Goal: Task Accomplishment & Management: Complete application form

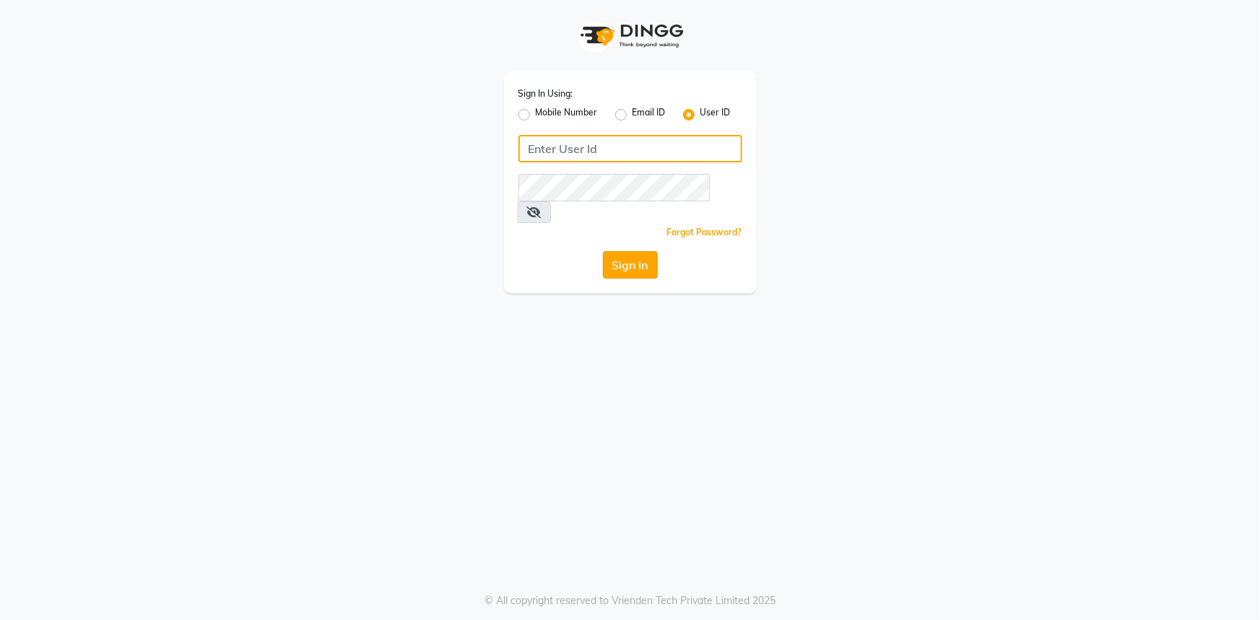
type input "e3521-01"
click at [634, 251] on button "Sign In" at bounding box center [630, 264] width 55 height 27
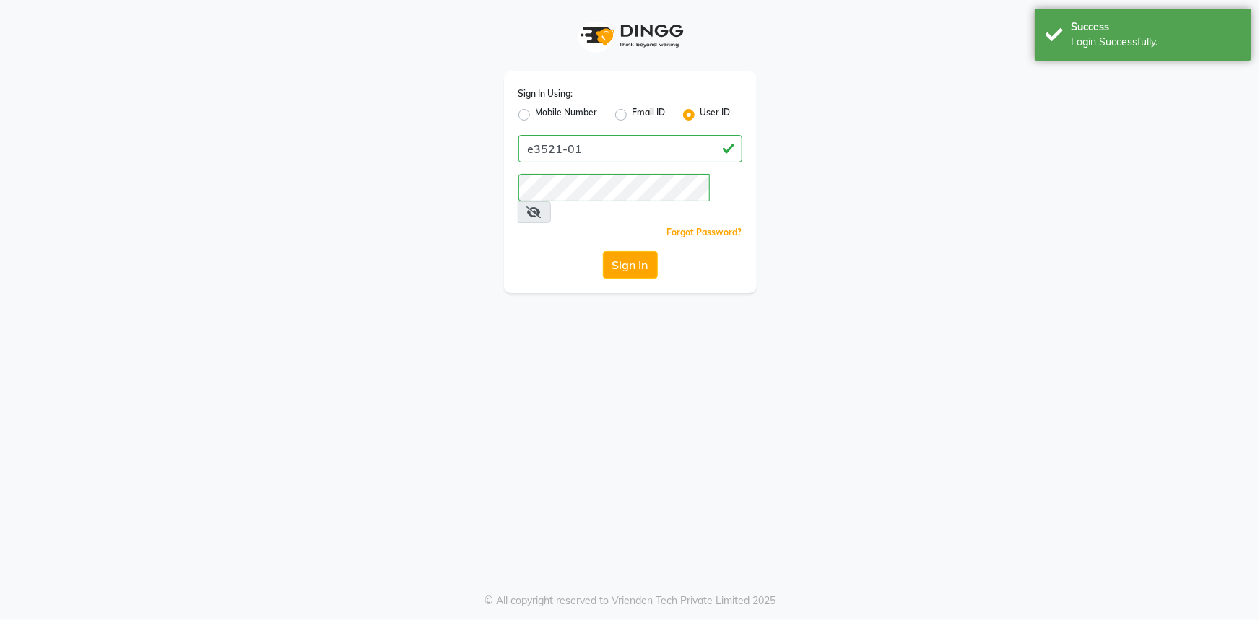
select select "service"
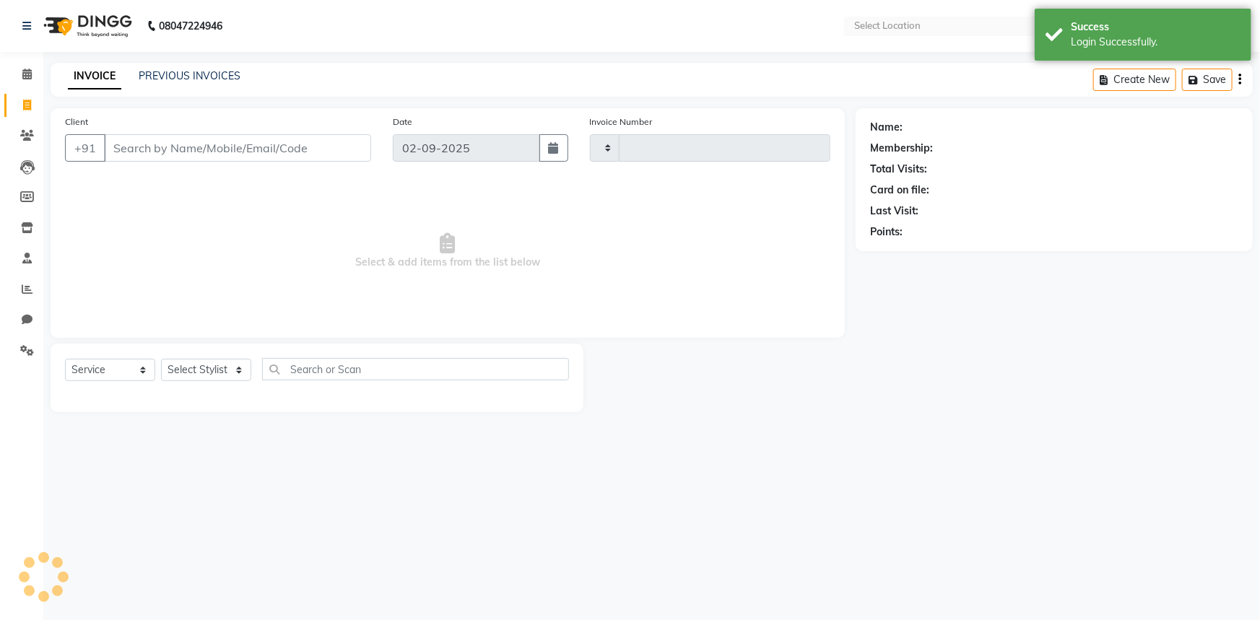
type input "0964"
select select "en"
select select "7937"
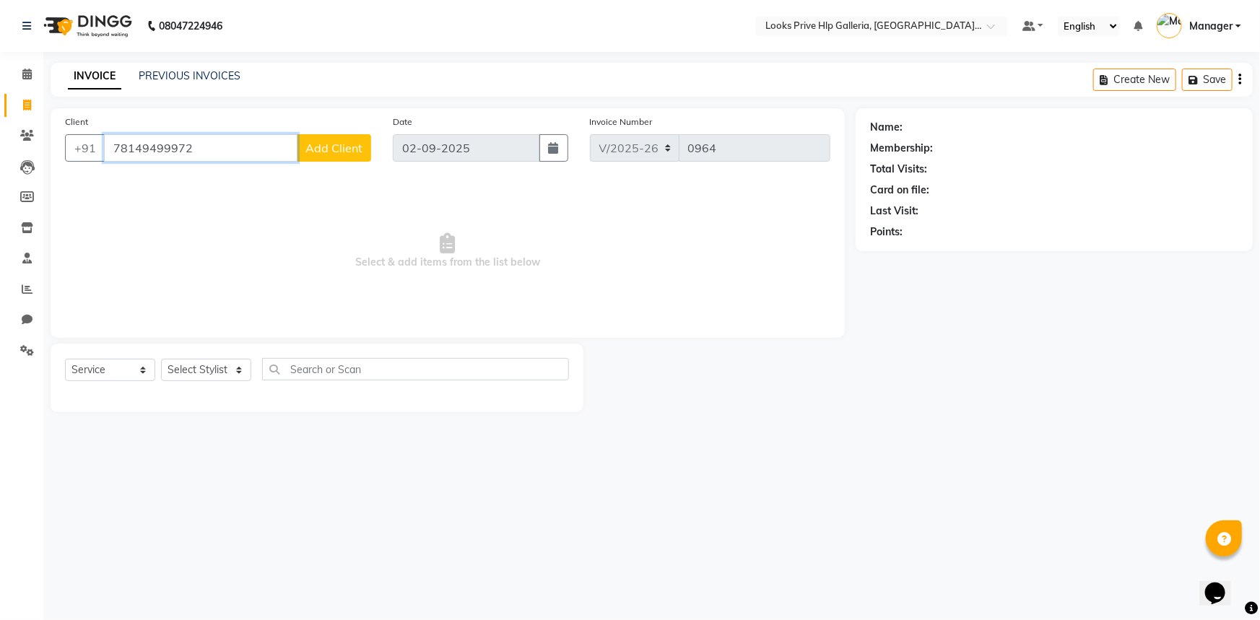
click at [160, 146] on input "78149499972" at bounding box center [200, 147] width 193 height 27
type input "7814949972"
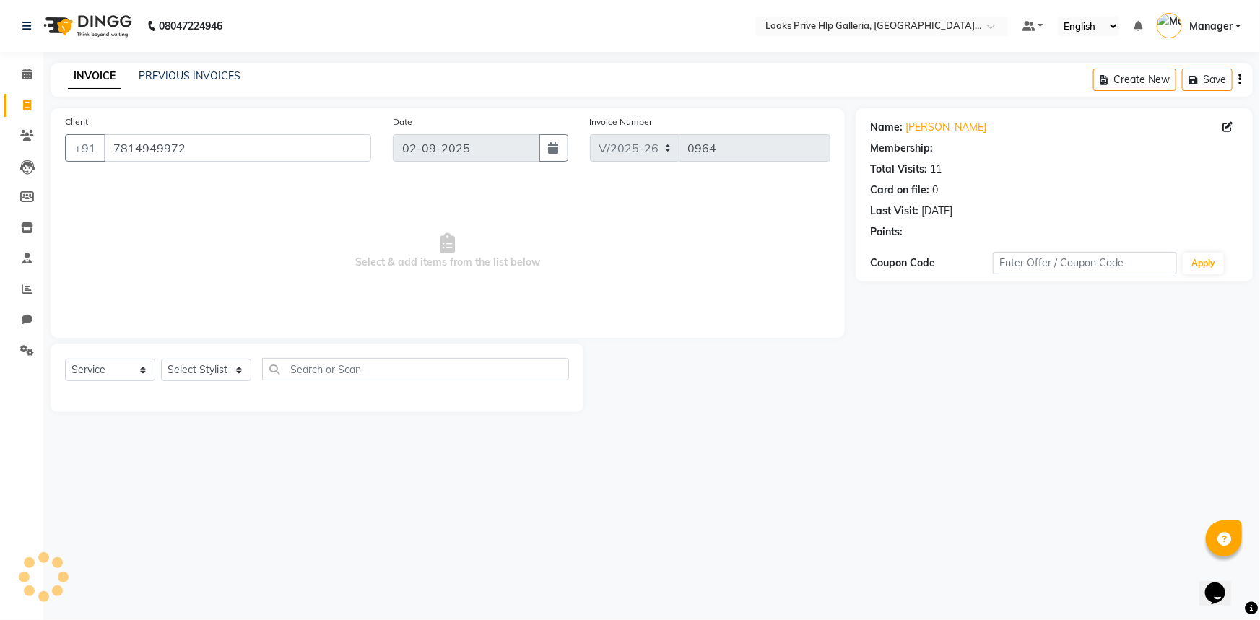
select select "1: Object"
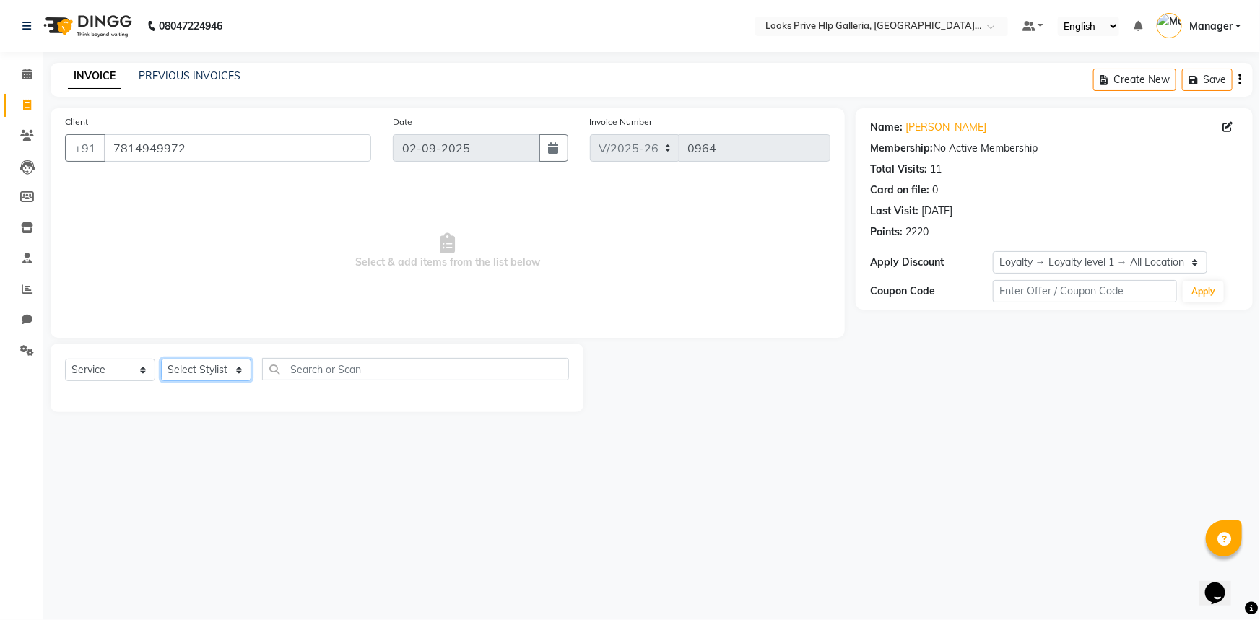
click at [209, 367] on select "Select Stylist Arshdeep Arya Counter_Sales Gourav_pdct Gurdeep_Nails+MKP Manage…" at bounding box center [206, 370] width 90 height 22
select select "71866"
click at [161, 359] on select "Select Stylist Arshdeep Arya Counter_Sales Gourav_pdct Gurdeep_Nails+MKP Manage…" at bounding box center [206, 370] width 90 height 22
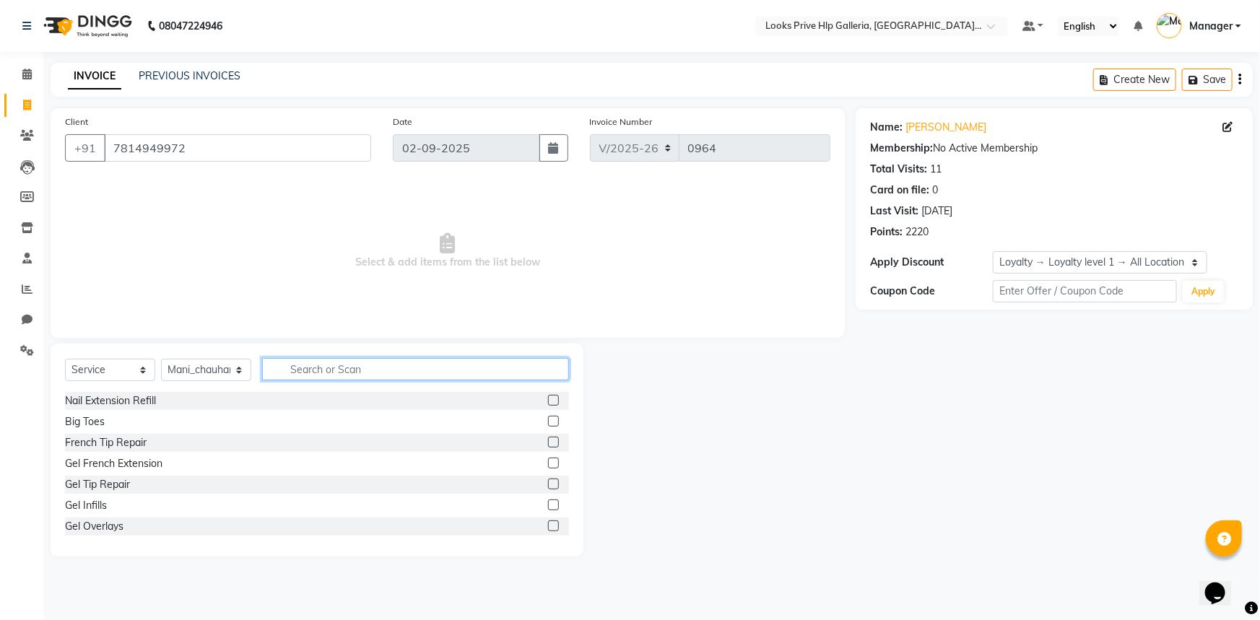
click at [375, 367] on input "text" at bounding box center [415, 369] width 307 height 22
type input "k"
type input "was"
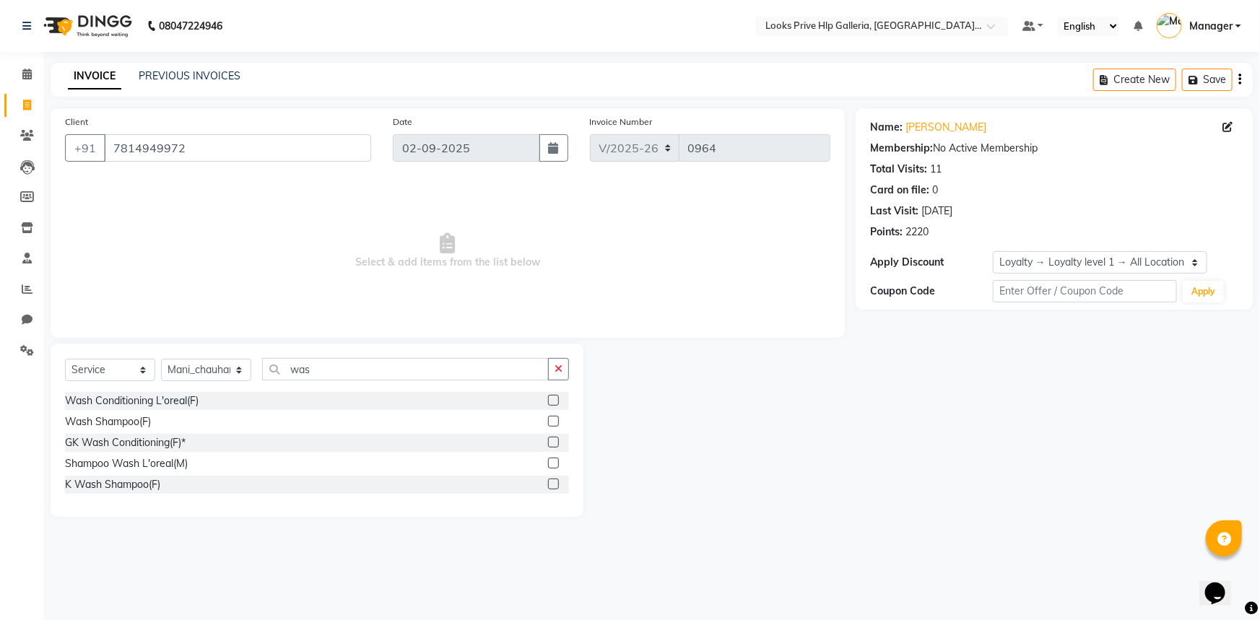
click at [549, 482] on label at bounding box center [553, 484] width 11 height 11
click at [549, 482] on input "checkbox" at bounding box center [552, 484] width 9 height 9
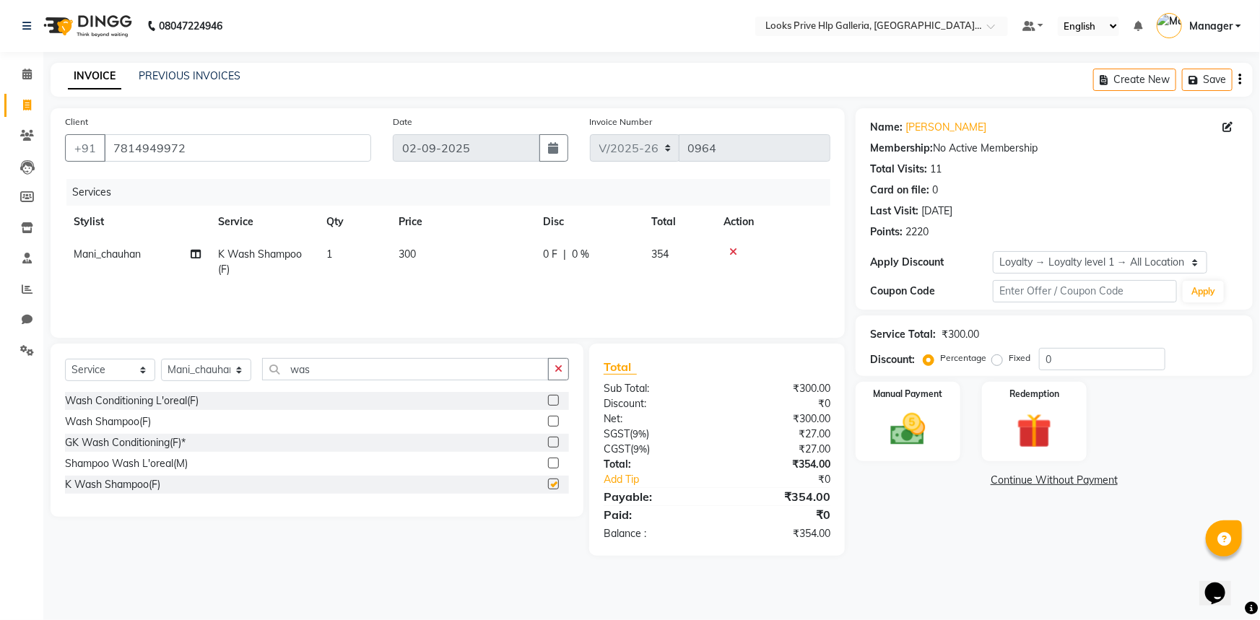
checkbox input "false"
click at [408, 249] on span "300" at bounding box center [406, 254] width 17 height 13
select select "71866"
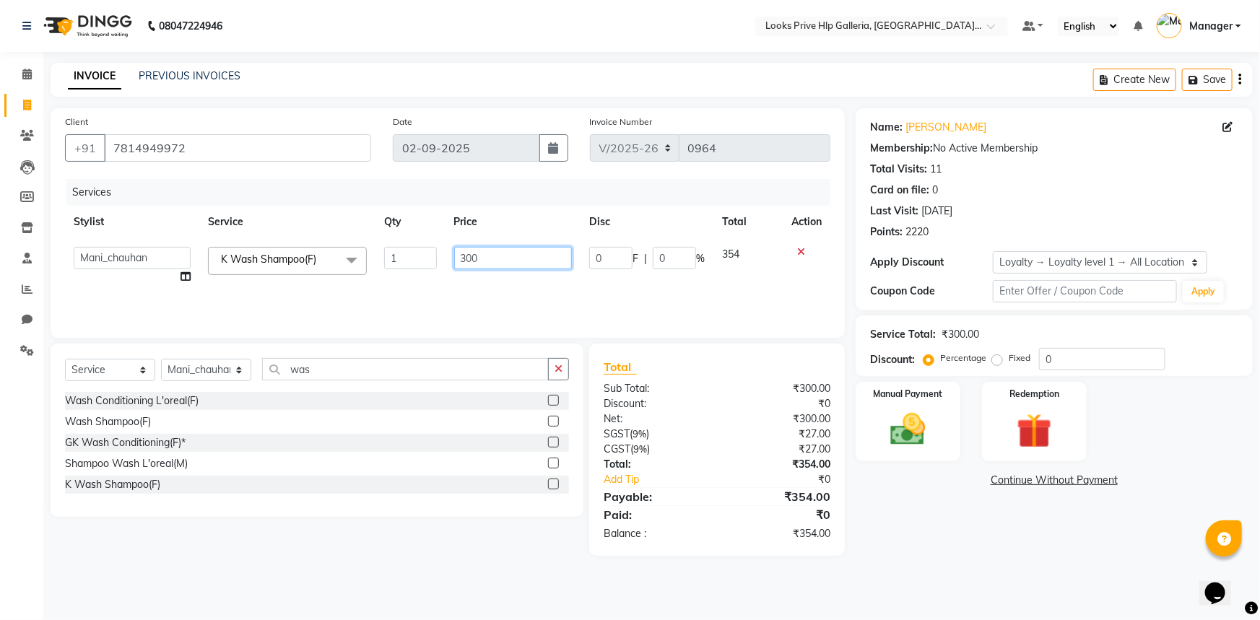
drag, startPoint x: 499, startPoint y: 260, endPoint x: 414, endPoint y: 258, distance: 85.2
click at [412, 252] on tr "Arshdeep Arya Counter_Sales Gourav_pdct Gurdeep_Nails+MKP Manager Mani_chauhan …" at bounding box center [447, 265] width 765 height 55
type input "1500"
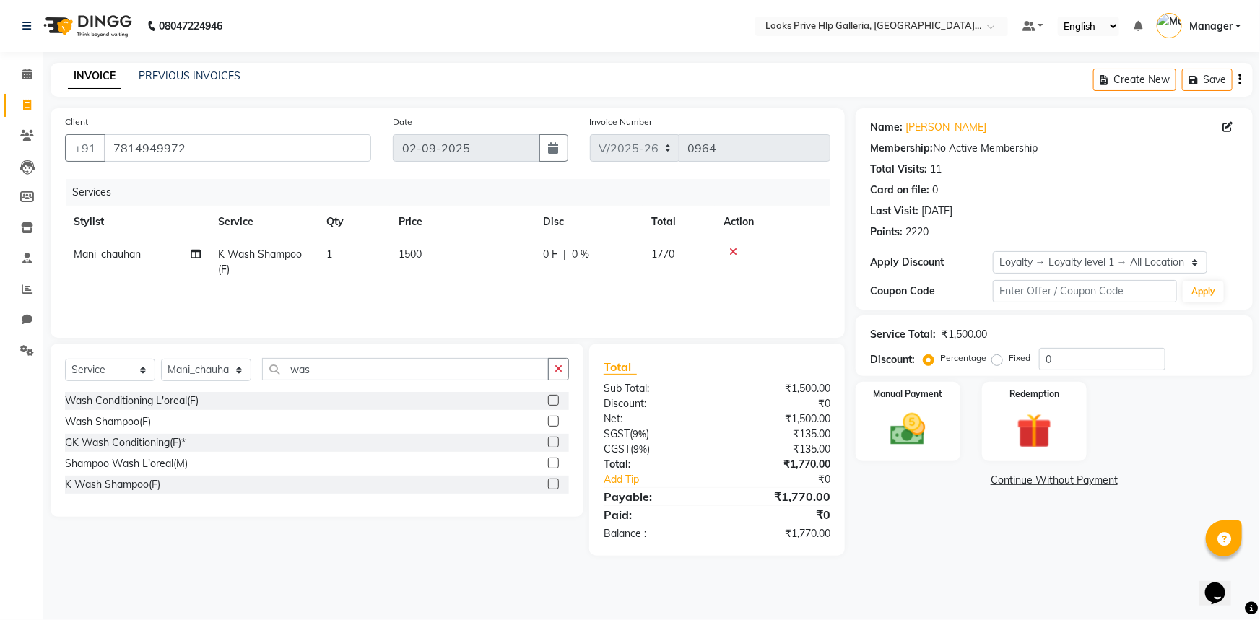
click at [940, 510] on div "Name: Kulpreet Kaur Membership: No Active Membership Total Visits: 11 Card on f…" at bounding box center [1059, 332] width 408 height 448
click at [1068, 353] on input "0" at bounding box center [1102, 359] width 126 height 22
type input "5"
click at [1029, 440] on img at bounding box center [1034, 431] width 59 height 45
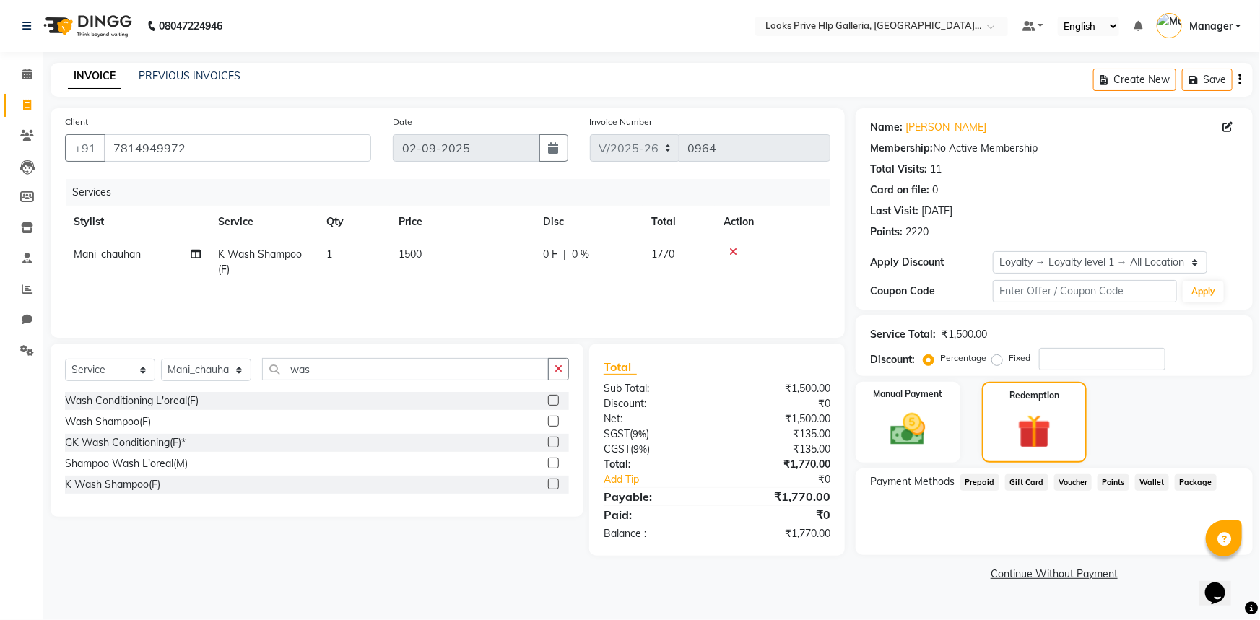
click at [1112, 478] on span "Points" at bounding box center [1113, 482] width 32 height 17
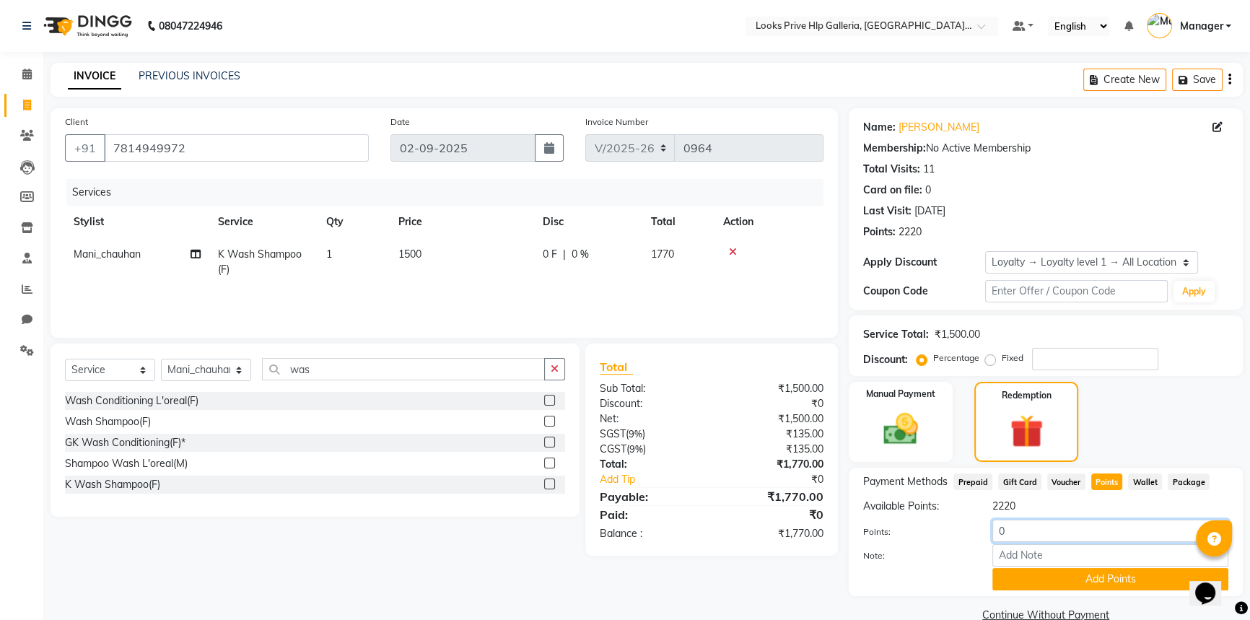
click at [1040, 521] on input "0" at bounding box center [1111, 531] width 236 height 22
type input "500"
click at [1132, 583] on button "Add Points" at bounding box center [1111, 579] width 236 height 22
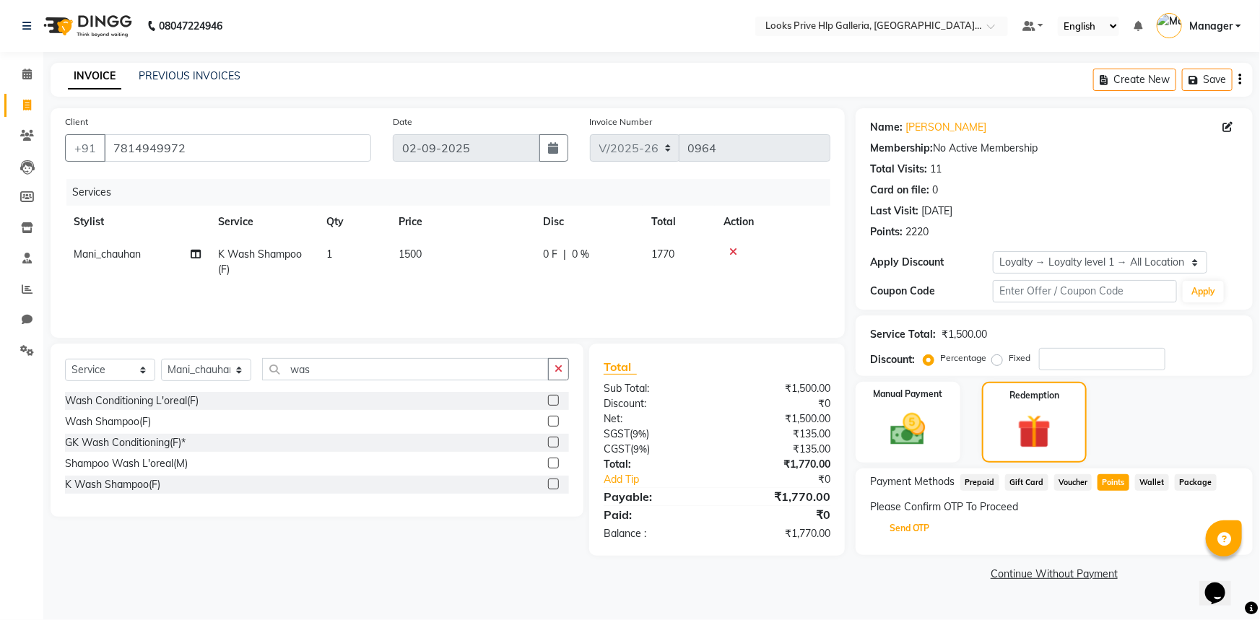
click at [893, 528] on button "Send OTP" at bounding box center [909, 528] width 76 height 25
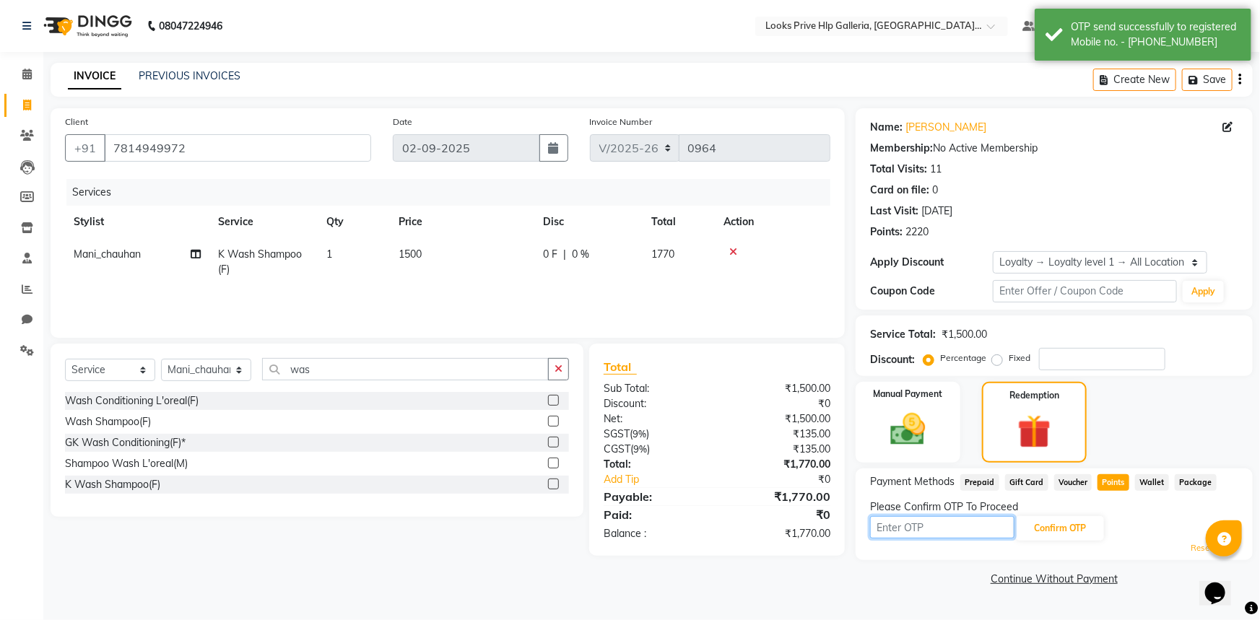
click at [921, 528] on input "text" at bounding box center [942, 527] width 144 height 22
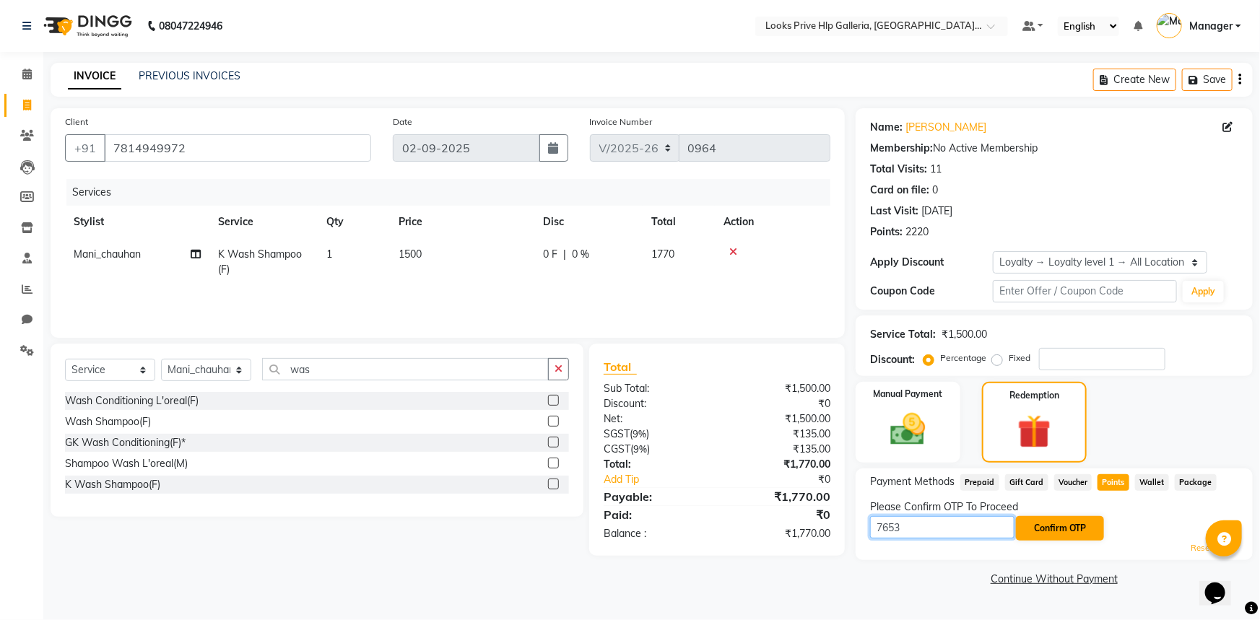
type input "7653"
click at [1067, 531] on button "Confirm OTP" at bounding box center [1060, 528] width 88 height 25
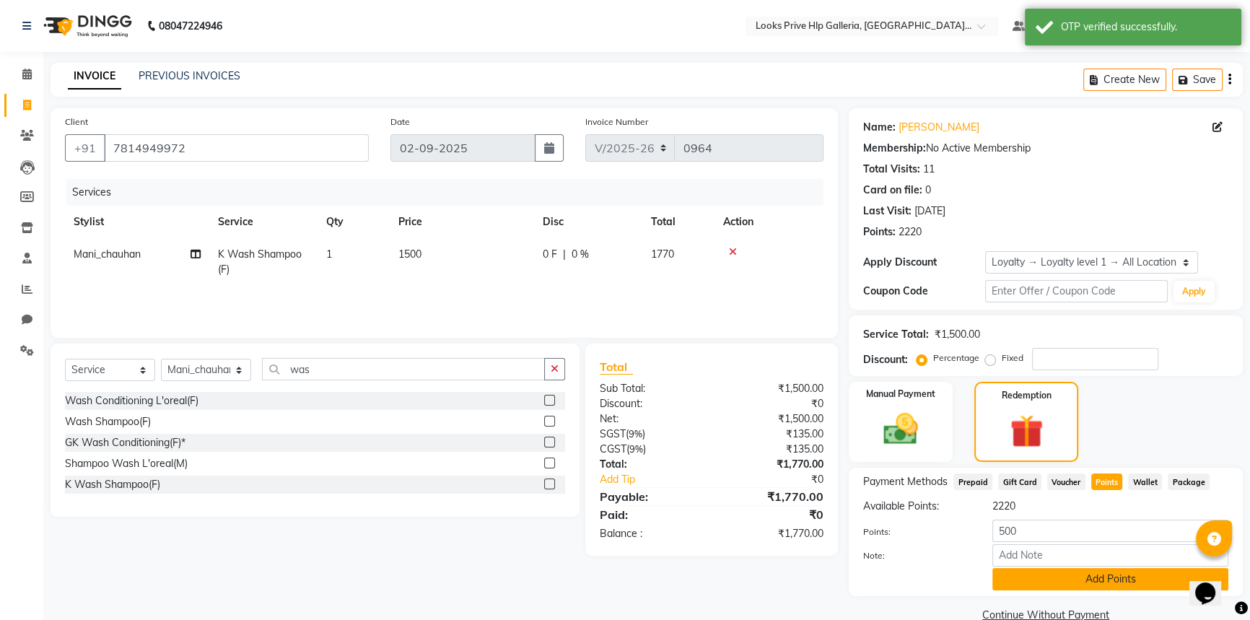
click at [1060, 579] on button "Add Points" at bounding box center [1111, 579] width 236 height 22
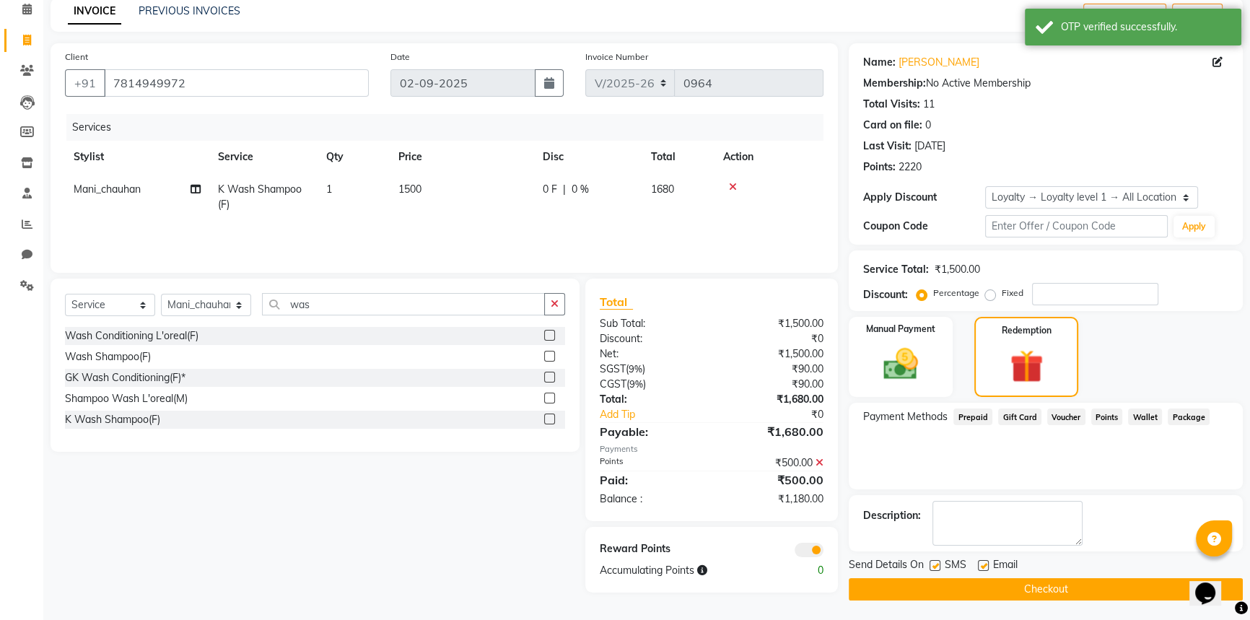
scroll to position [66, 0]
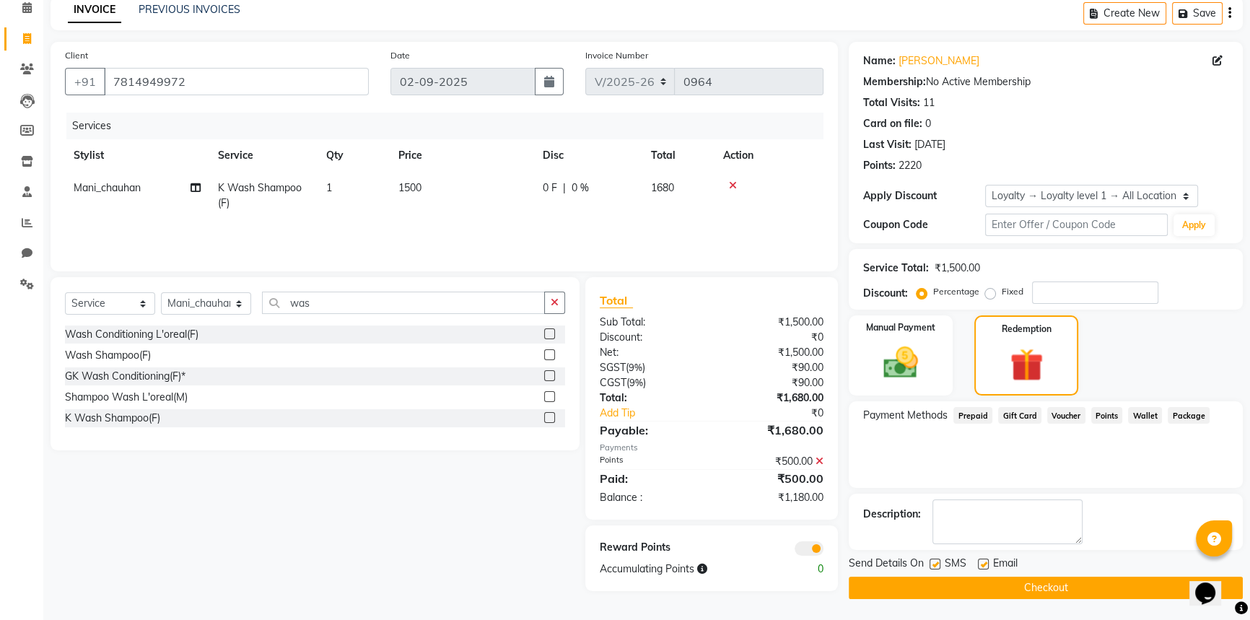
click at [1066, 583] on button "Checkout" at bounding box center [1046, 588] width 394 height 22
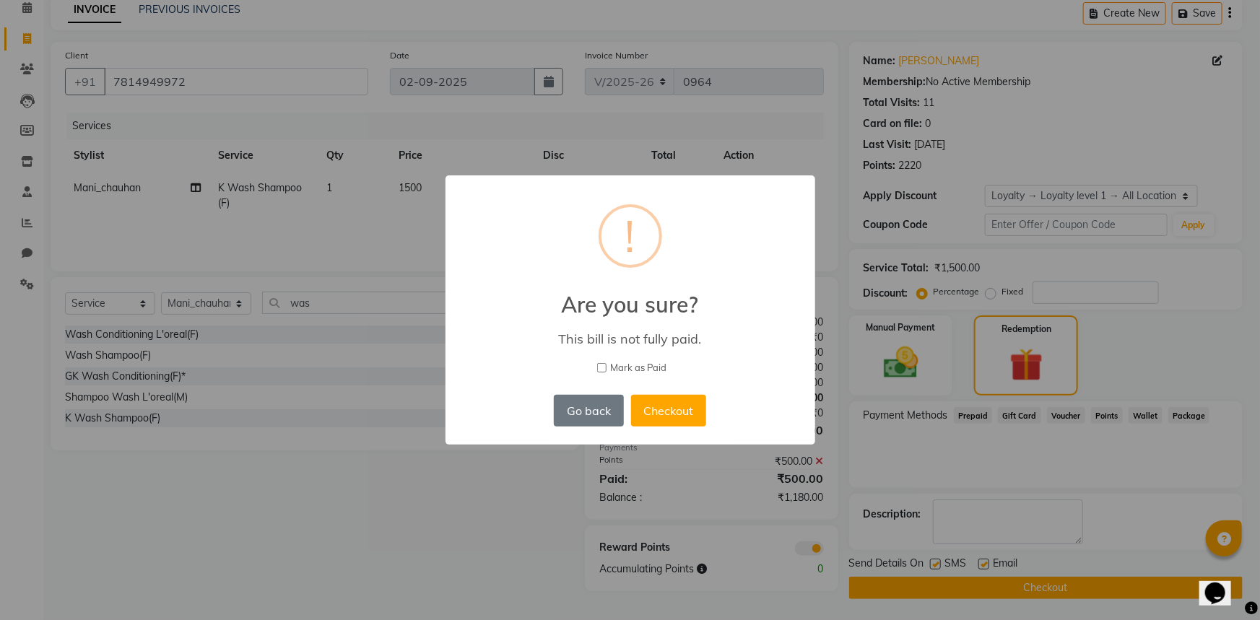
click at [585, 404] on button "Go back" at bounding box center [588, 411] width 69 height 32
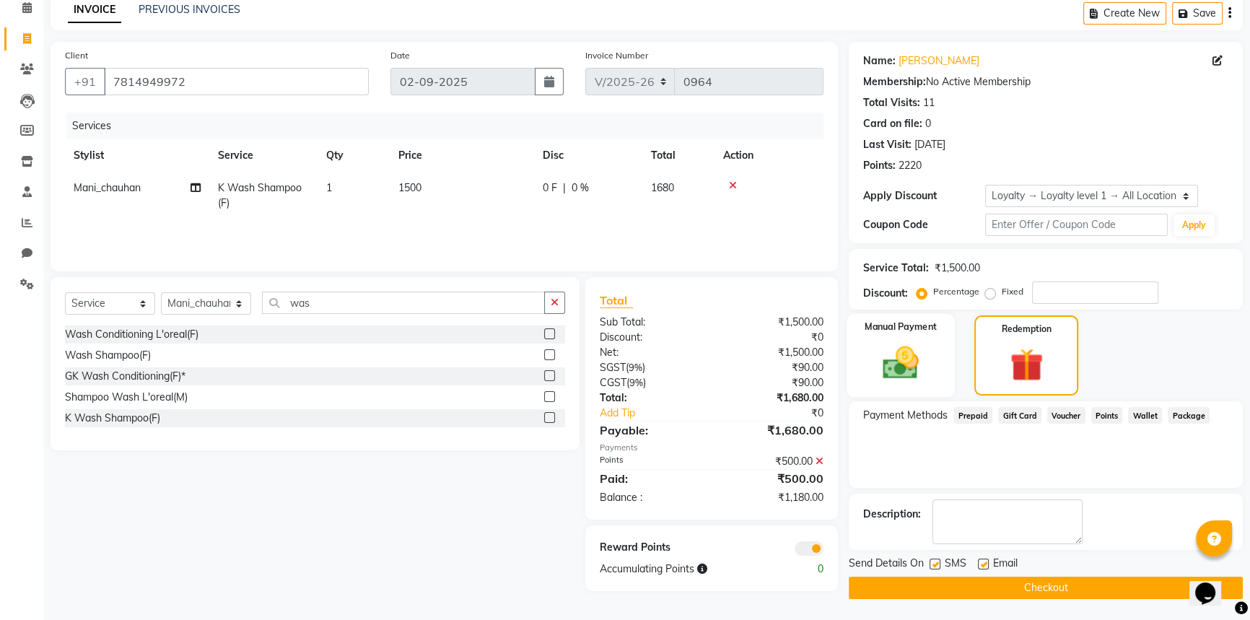
click at [859, 362] on div "Manual Payment" at bounding box center [901, 356] width 108 height 84
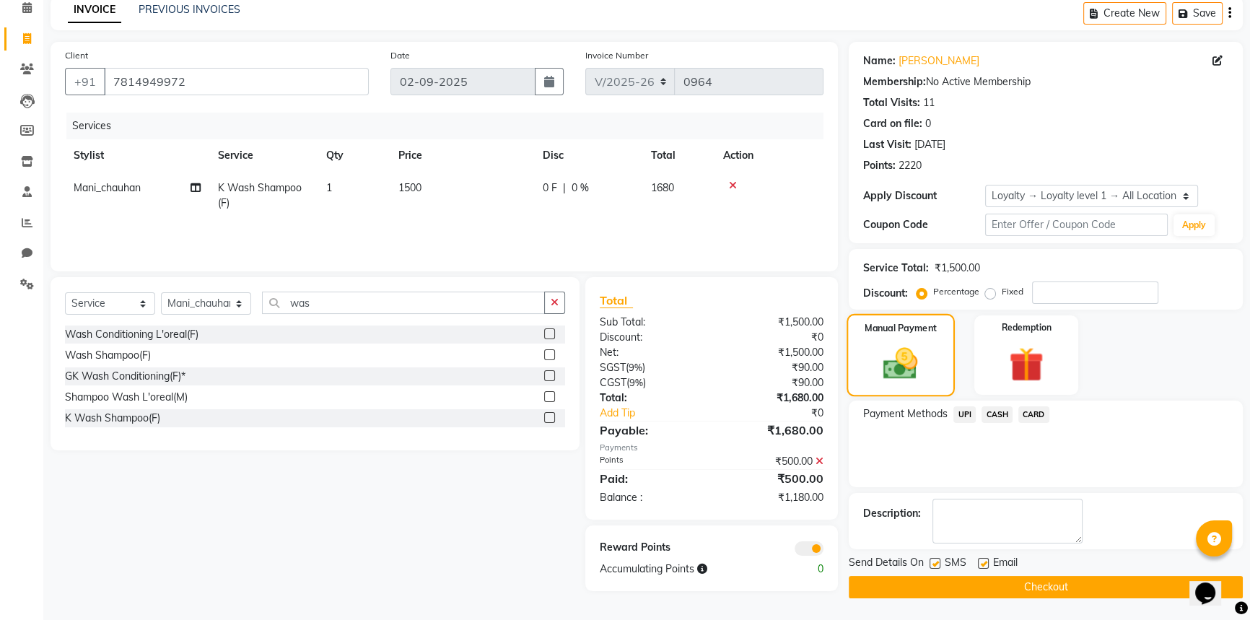
scroll to position [65, 0]
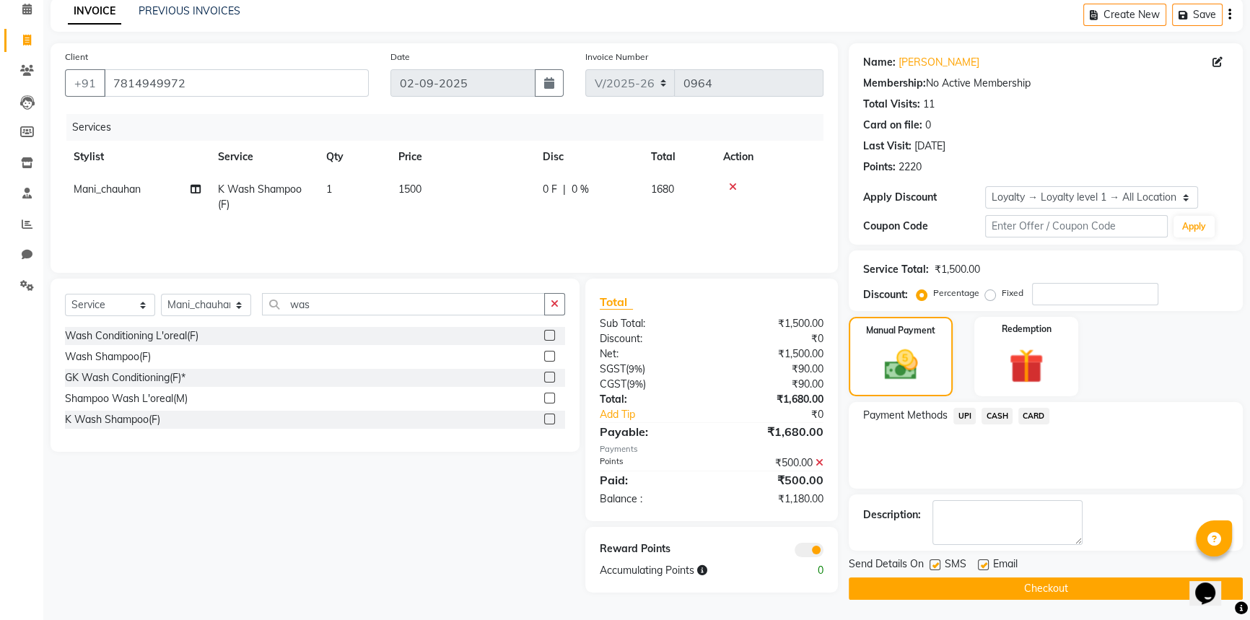
click at [1028, 414] on span "CARD" at bounding box center [1034, 416] width 31 height 17
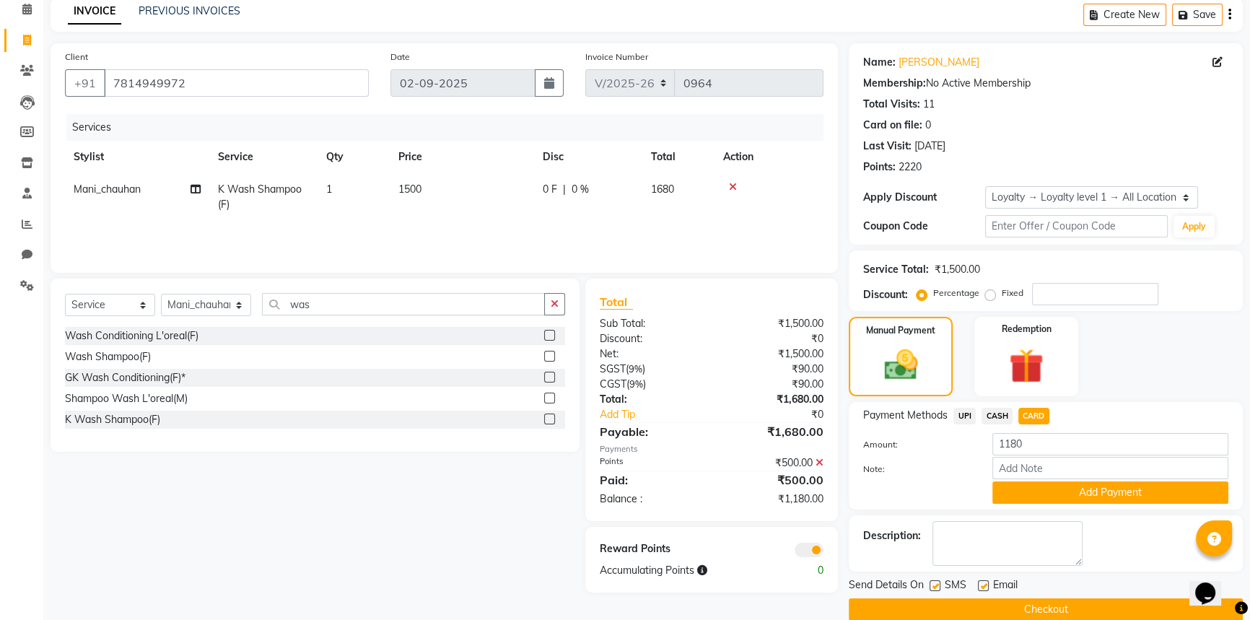
scroll to position [66, 0]
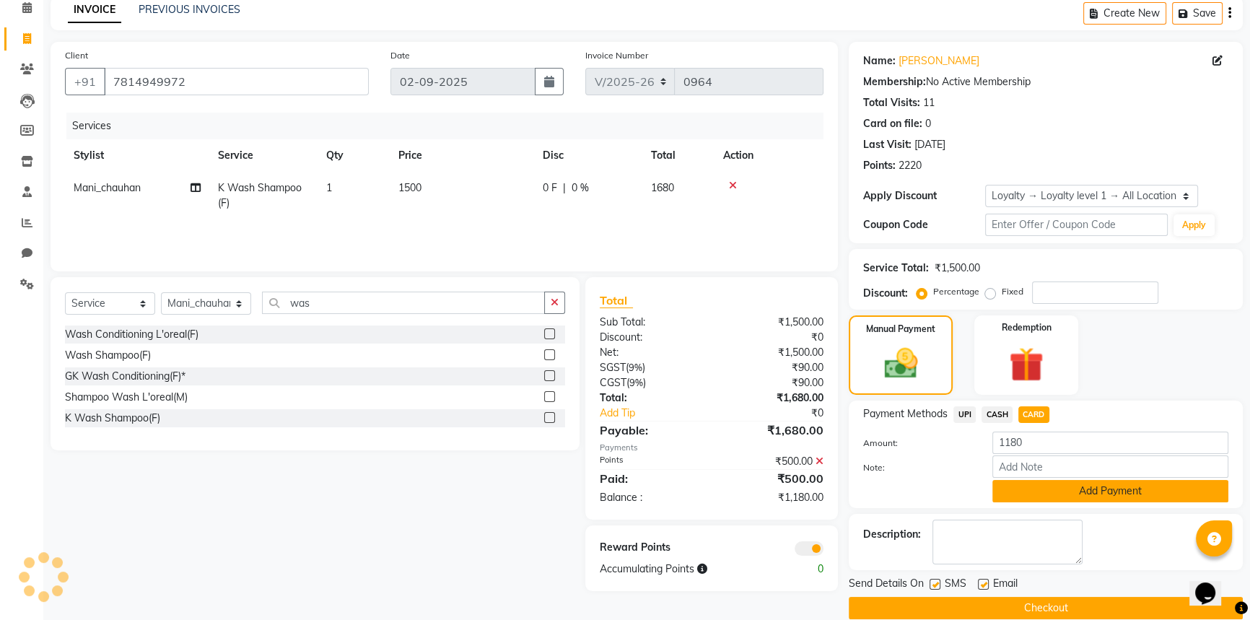
click at [1047, 484] on button "Add Payment" at bounding box center [1111, 491] width 236 height 22
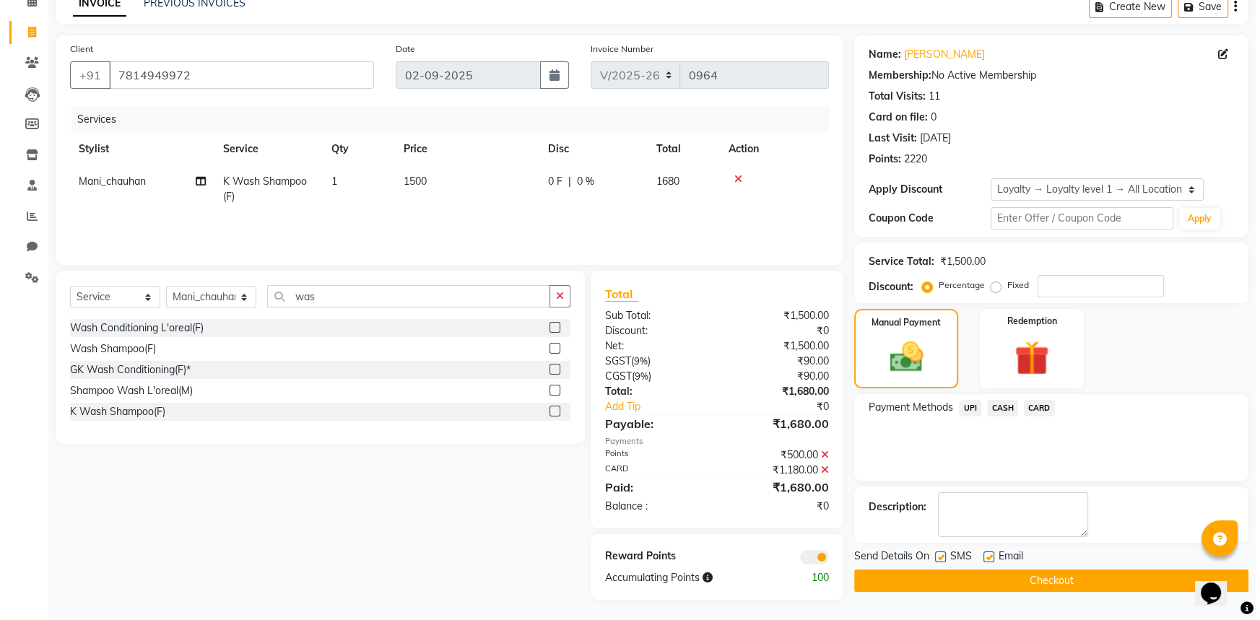
scroll to position [75, 0]
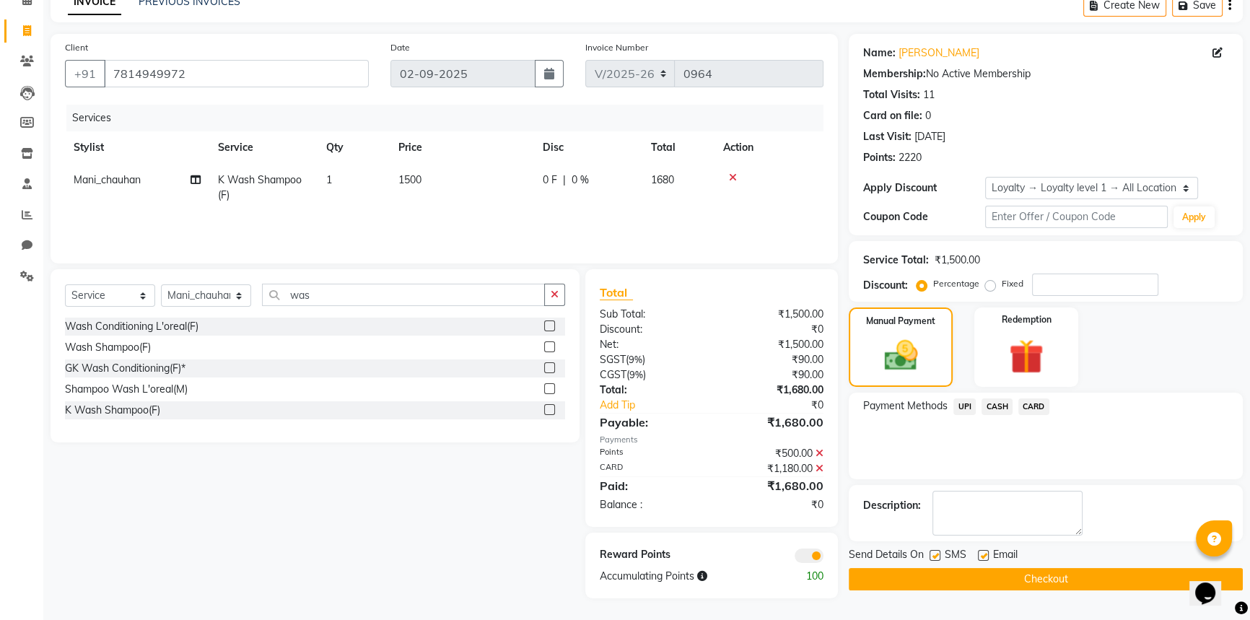
click at [801, 544] on div "Reward Points Accumulating Points 100" at bounding box center [711, 566] width 253 height 66
click at [807, 555] on span at bounding box center [809, 556] width 29 height 14
click at [824, 558] on input "checkbox" at bounding box center [824, 558] width 0 height 0
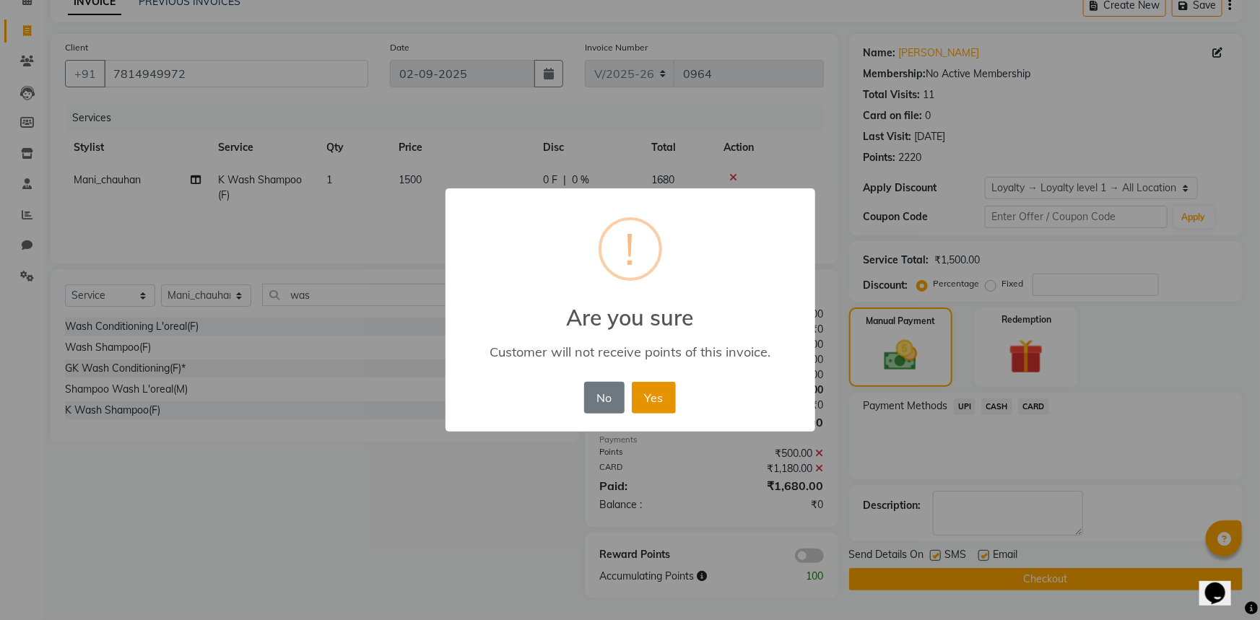
click at [655, 396] on button "Yes" at bounding box center [654, 398] width 44 height 32
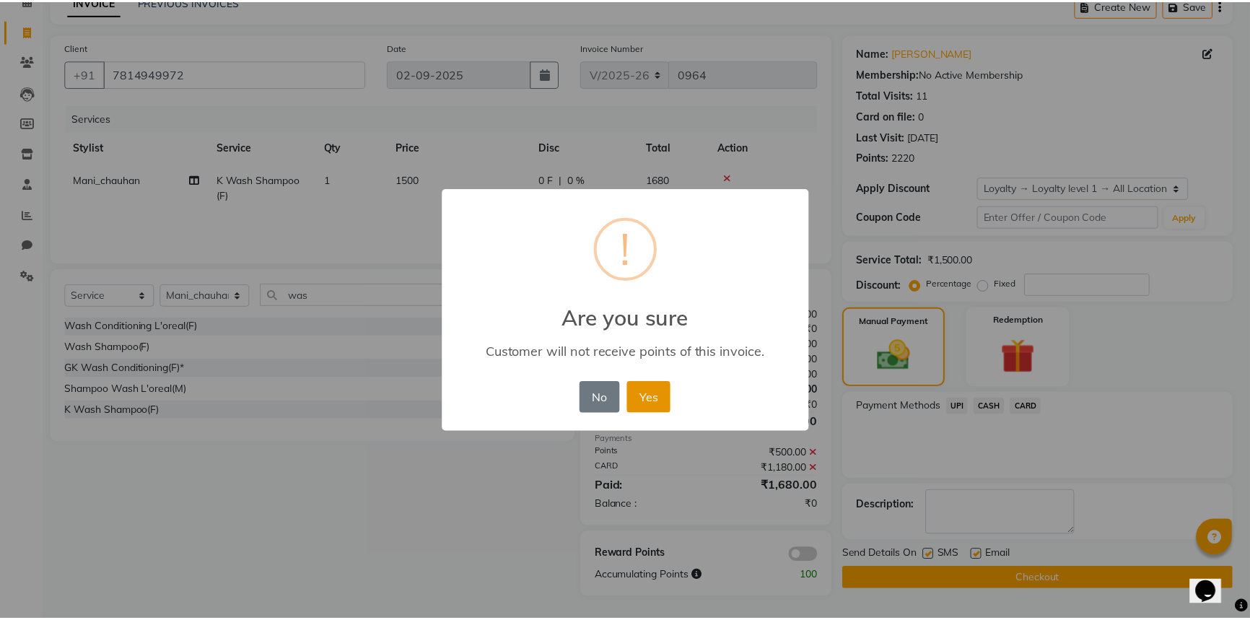
scroll to position [65, 0]
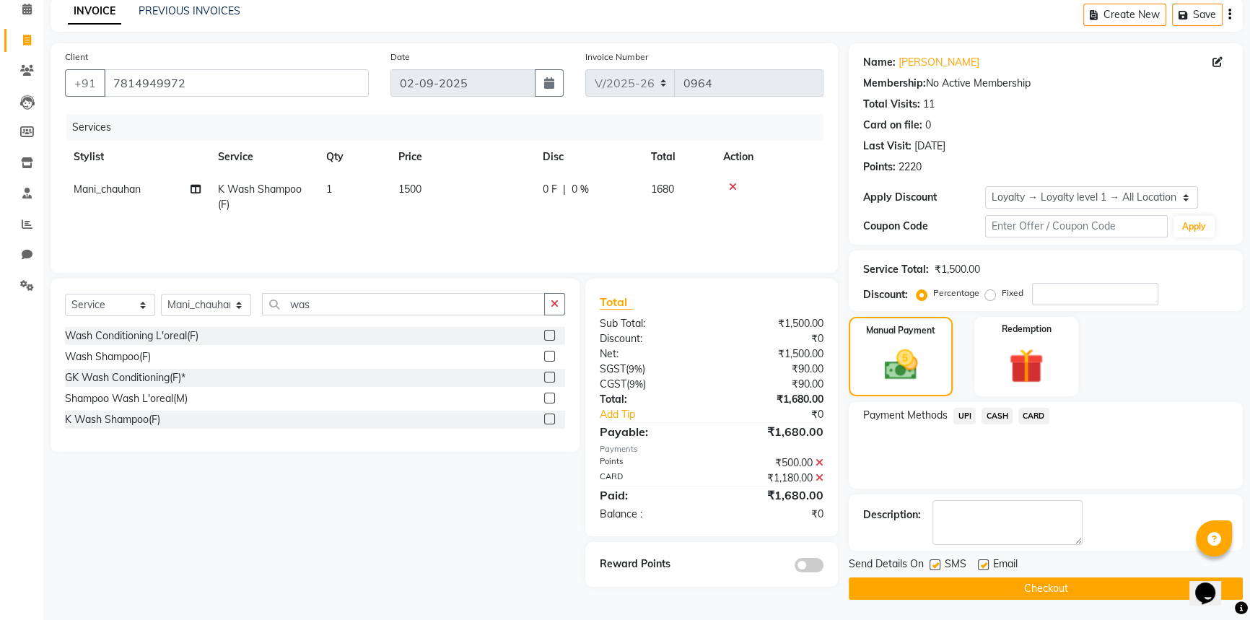
click at [1110, 578] on button "Checkout" at bounding box center [1046, 589] width 394 height 22
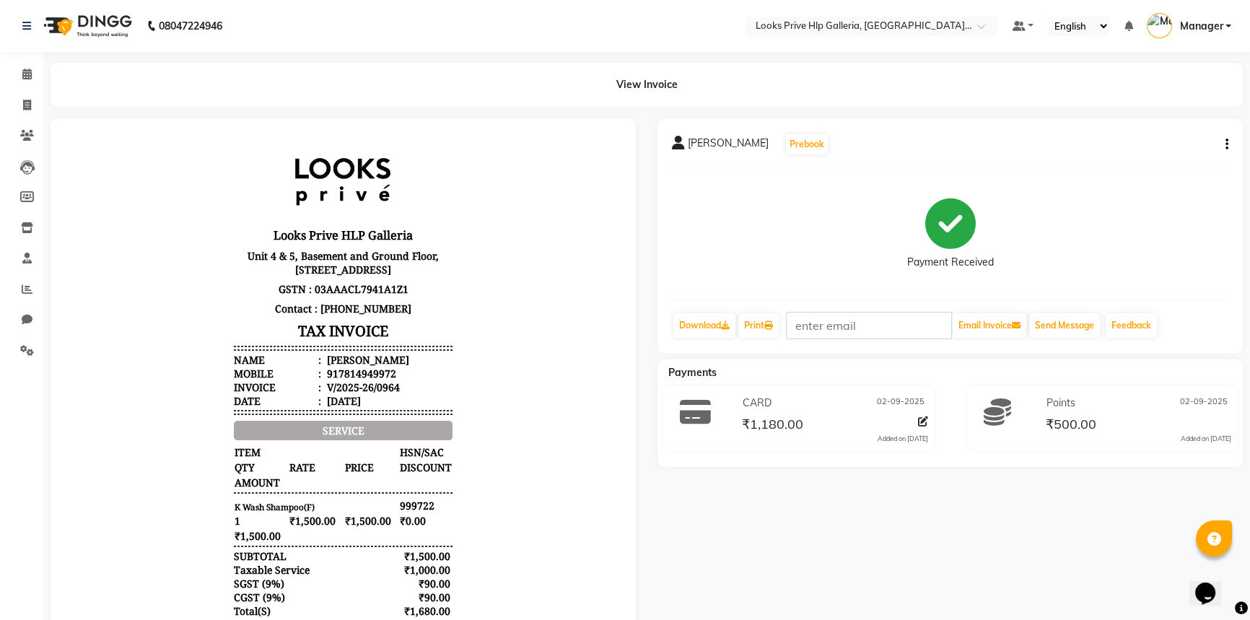
click at [858, 564] on div "kulpreet kaur Prebook Payment Received Download Print Email Invoice Send Messag…" at bounding box center [950, 446] width 607 height 656
click at [26, 100] on icon at bounding box center [27, 105] width 8 height 11
select select "7937"
select select "service"
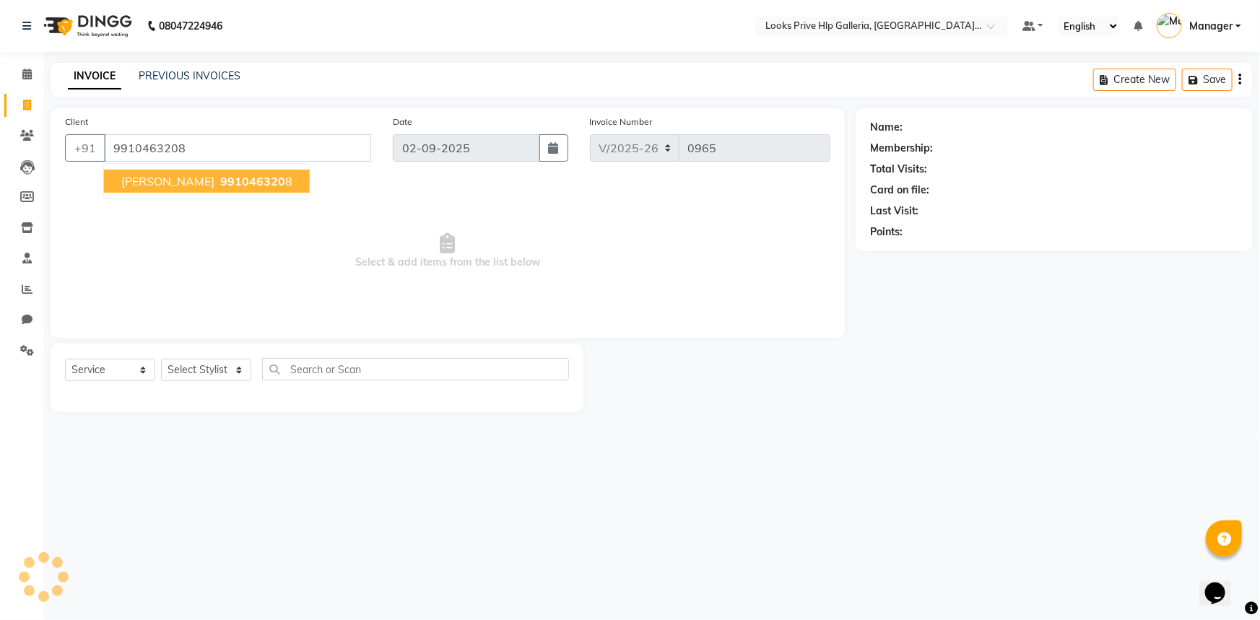
type input "9910463208"
select select "1: Object"
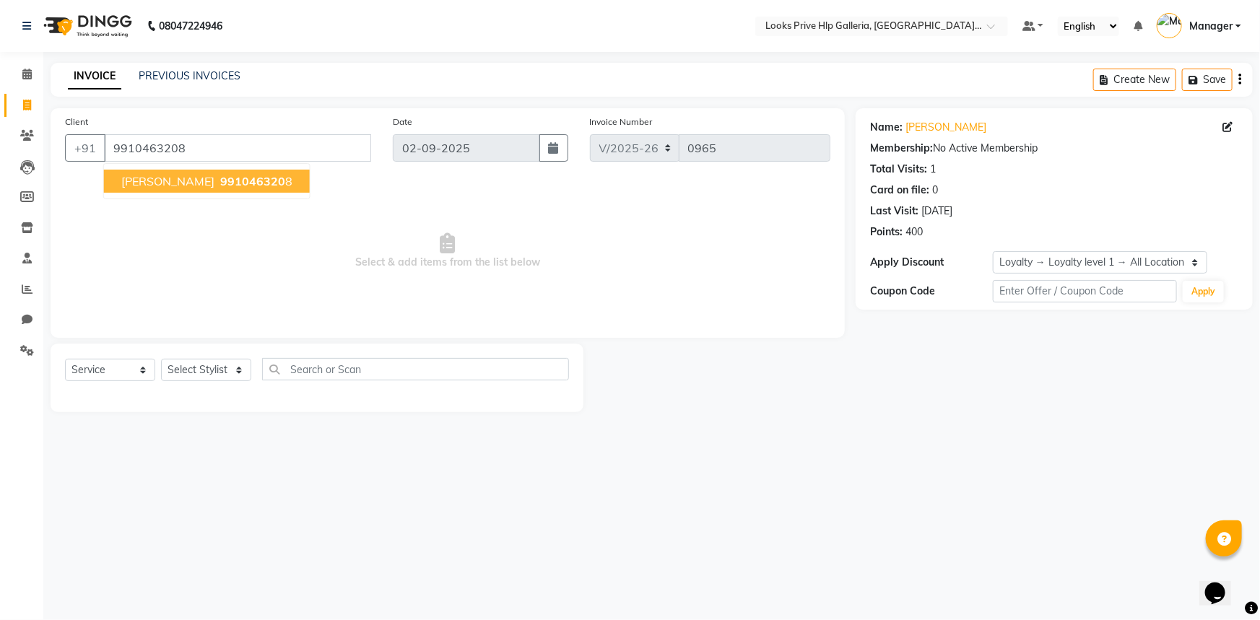
drag, startPoint x: 187, startPoint y: 180, endPoint x: 196, endPoint y: 248, distance: 68.5
click at [191, 191] on button "gurbir 991046320 8" at bounding box center [207, 181] width 206 height 23
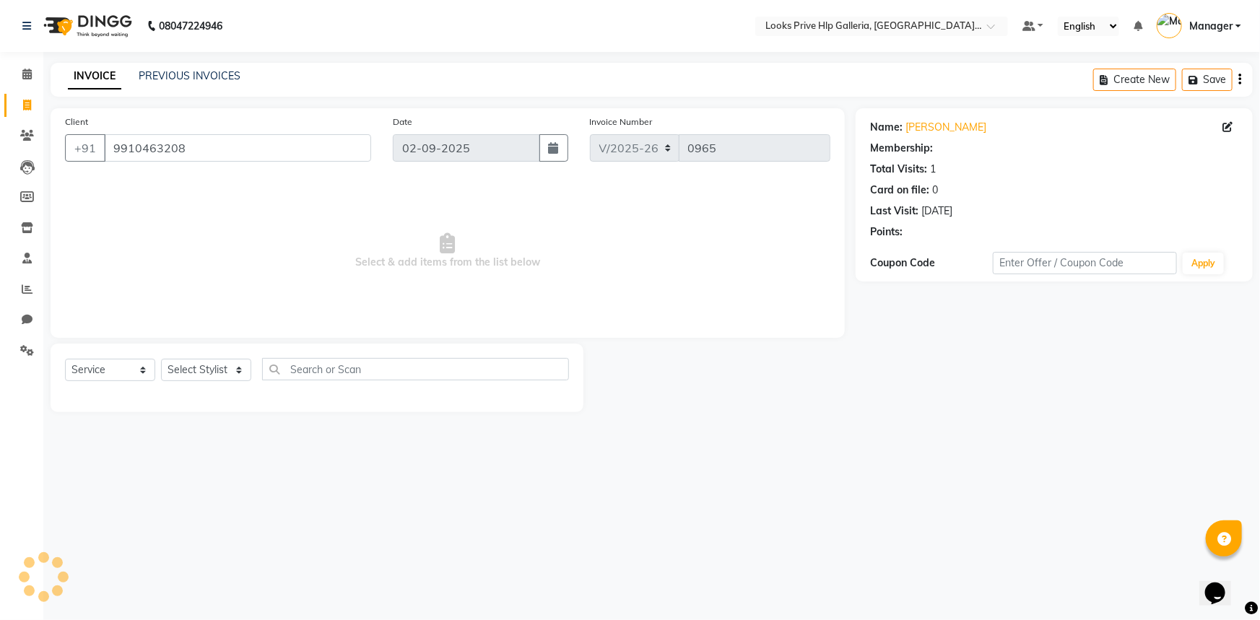
select select "1: Object"
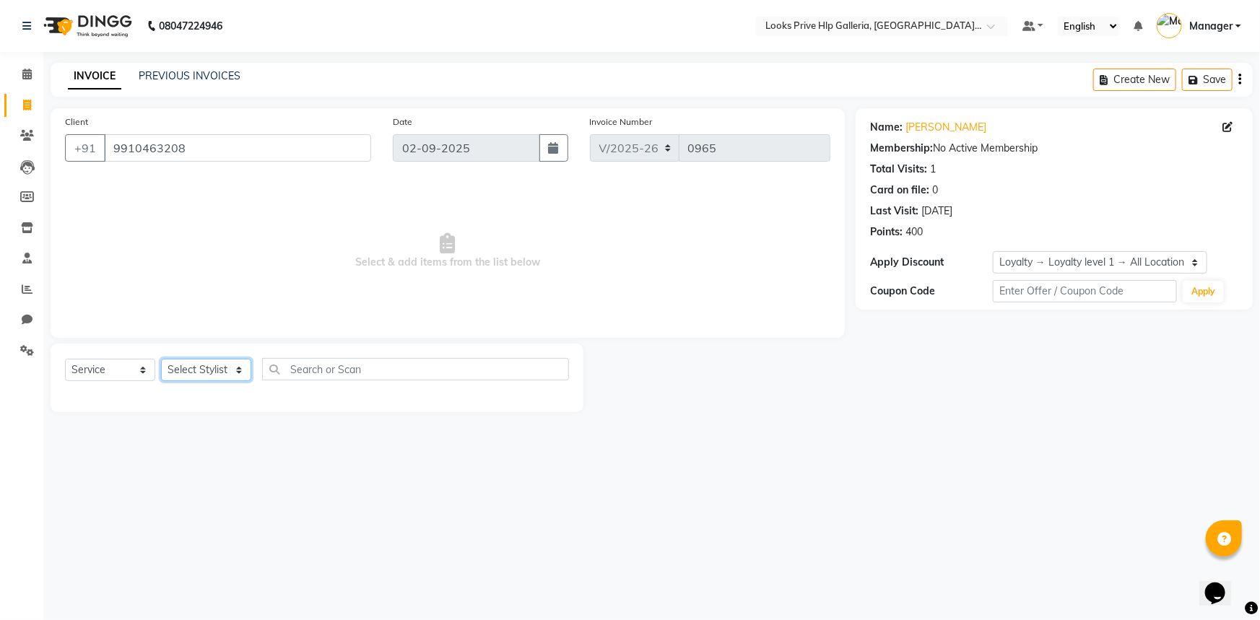
click at [211, 375] on select "Select Stylist Arshdeep Arya Counter_Sales Gourav_pdct Gurdeep_Nails+MKP Manage…" at bounding box center [206, 370] width 90 height 22
select select "71870"
click at [161, 359] on select "Select Stylist Arshdeep Arya Counter_Sales Gourav_pdct Gurdeep_Nails+MKP Manage…" at bounding box center [206, 370] width 90 height 22
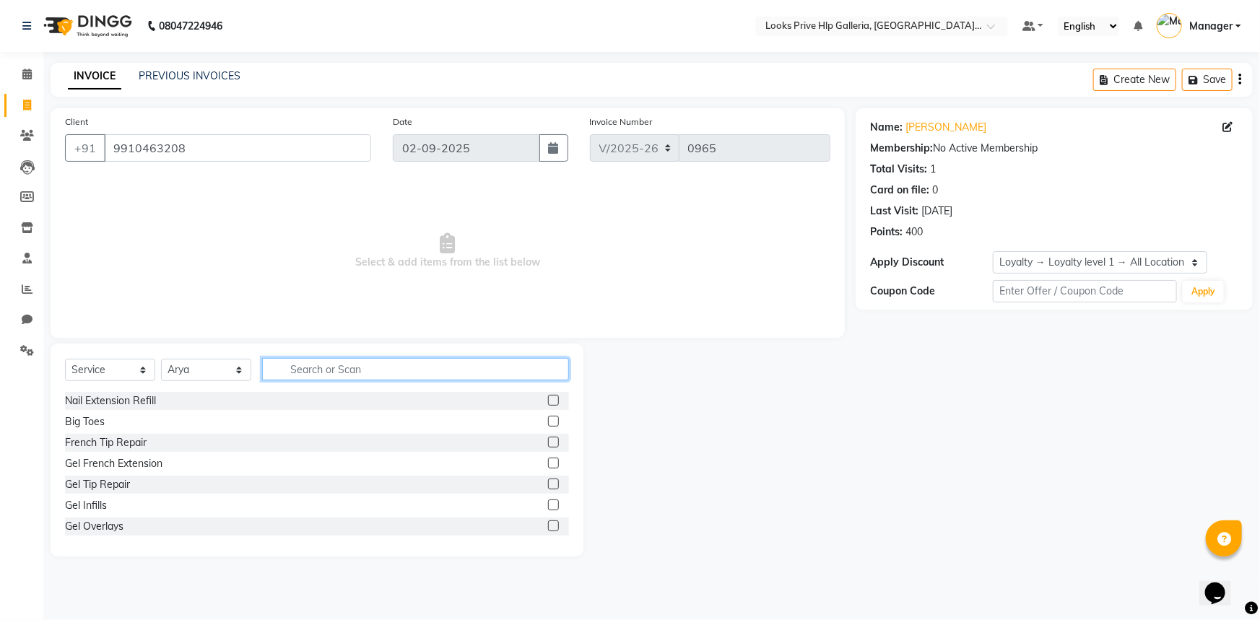
click at [362, 365] on input "text" at bounding box center [415, 369] width 307 height 22
type input "wash"
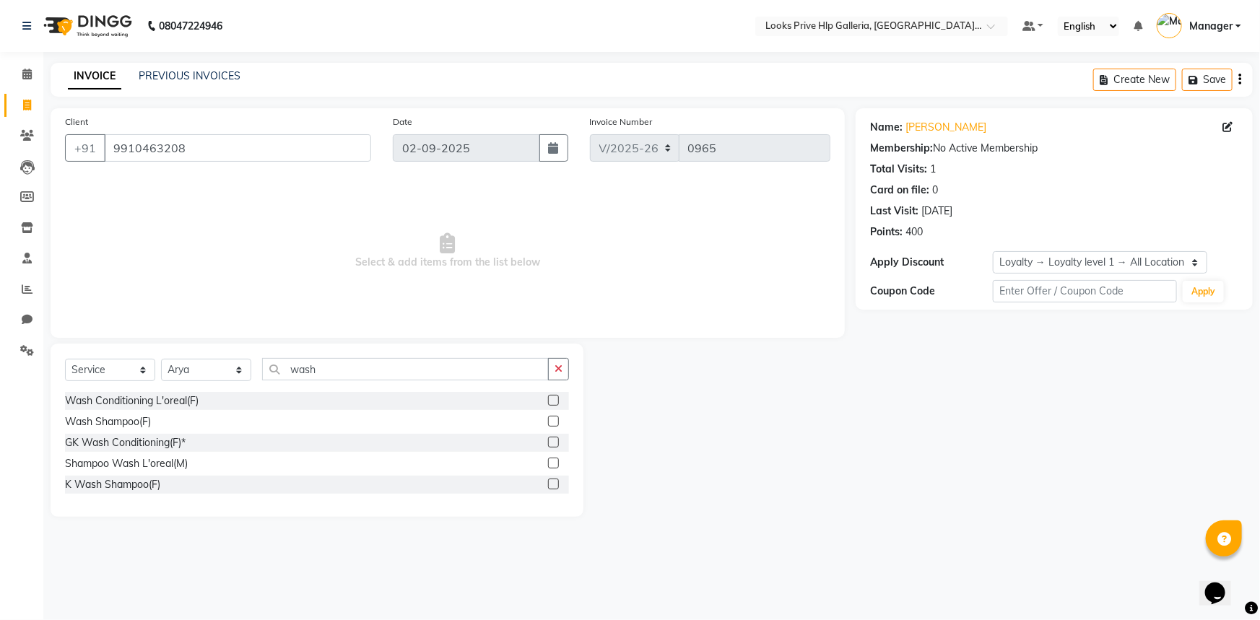
click at [552, 397] on label at bounding box center [553, 400] width 11 height 11
click at [552, 397] on input "checkbox" at bounding box center [552, 400] width 9 height 9
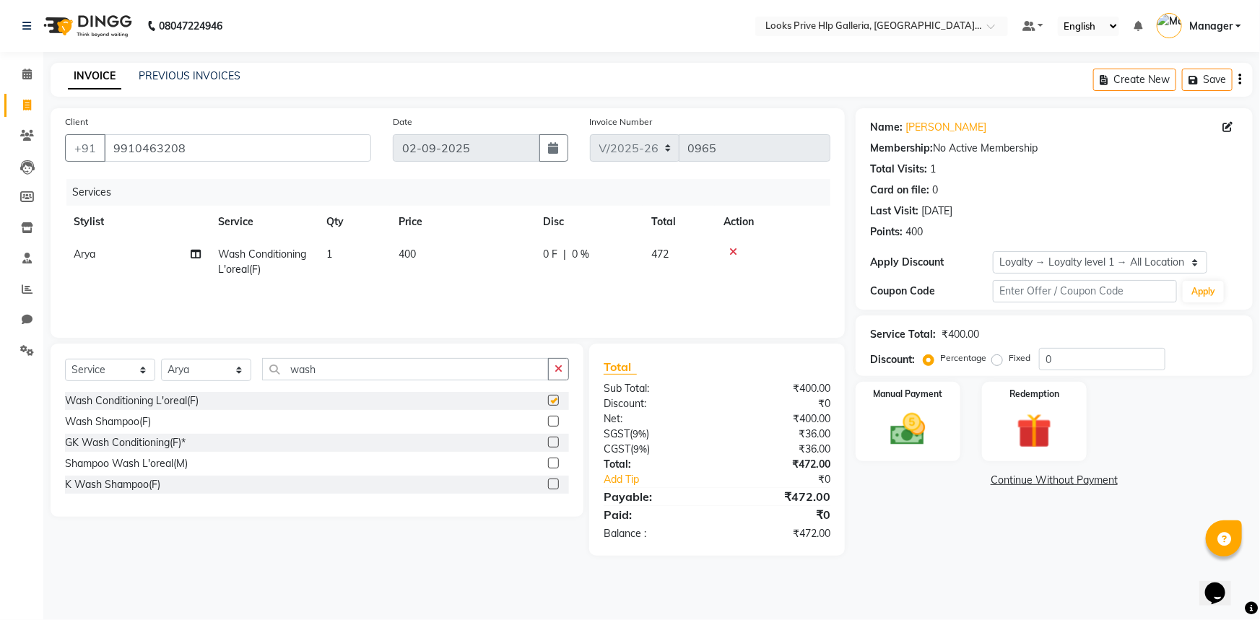
checkbox input "false"
drag, startPoint x: 551, startPoint y: 484, endPoint x: 487, endPoint y: 511, distance: 69.9
click at [548, 484] on label at bounding box center [553, 484] width 11 height 11
click at [548, 484] on input "checkbox" at bounding box center [552, 484] width 9 height 9
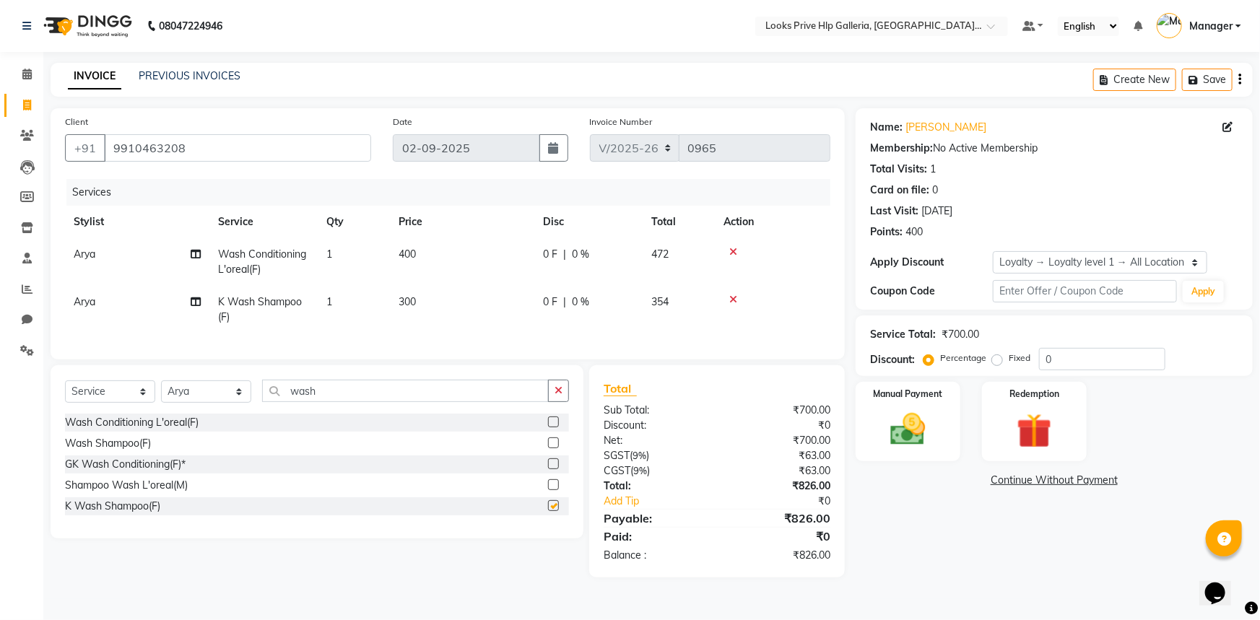
checkbox input "false"
click at [737, 253] on div at bounding box center [772, 252] width 98 height 10
click at [736, 247] on icon at bounding box center [733, 252] width 8 height 10
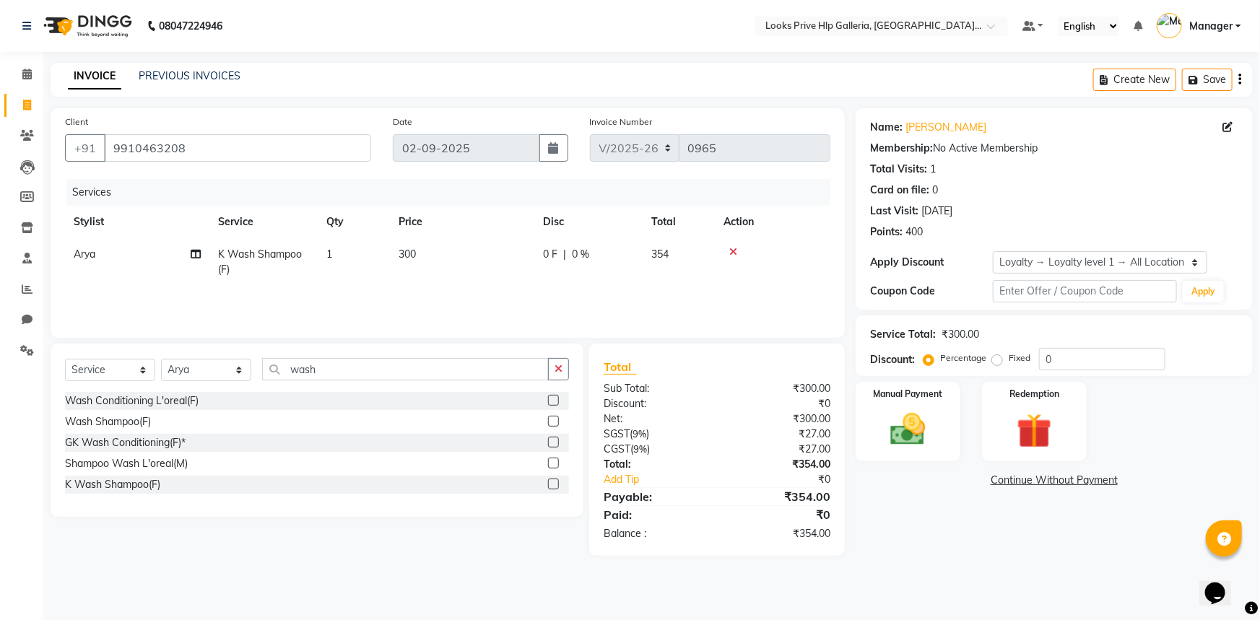
click at [424, 248] on td "300" at bounding box center [462, 262] width 144 height 48
select select "71870"
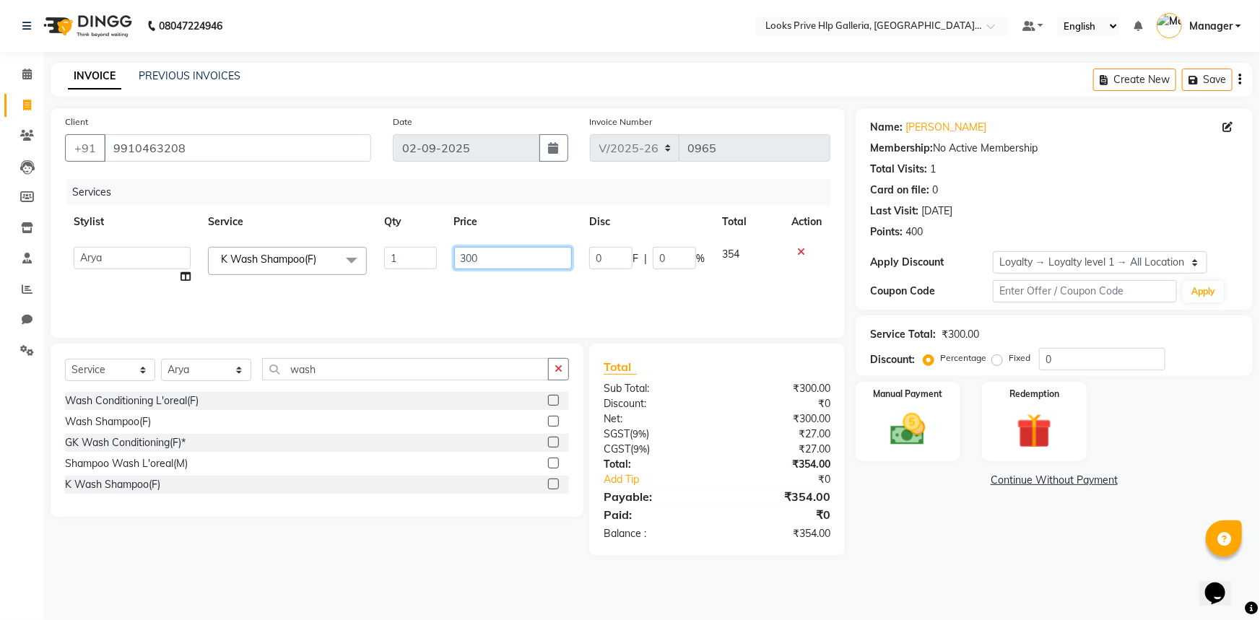
drag, startPoint x: 457, startPoint y: 240, endPoint x: 390, endPoint y: 238, distance: 67.2
click at [391, 238] on tr "Arshdeep Arya Counter_Sales Gourav_pdct Gurdeep_Nails+MKP Manager Mani_chauhan …" at bounding box center [447, 265] width 765 height 55
type input "1500"
click at [911, 534] on div "Name: Gurbir Membership: No Active Membership Total Visits: 1 Card on file: 0 L…" at bounding box center [1059, 332] width 408 height 448
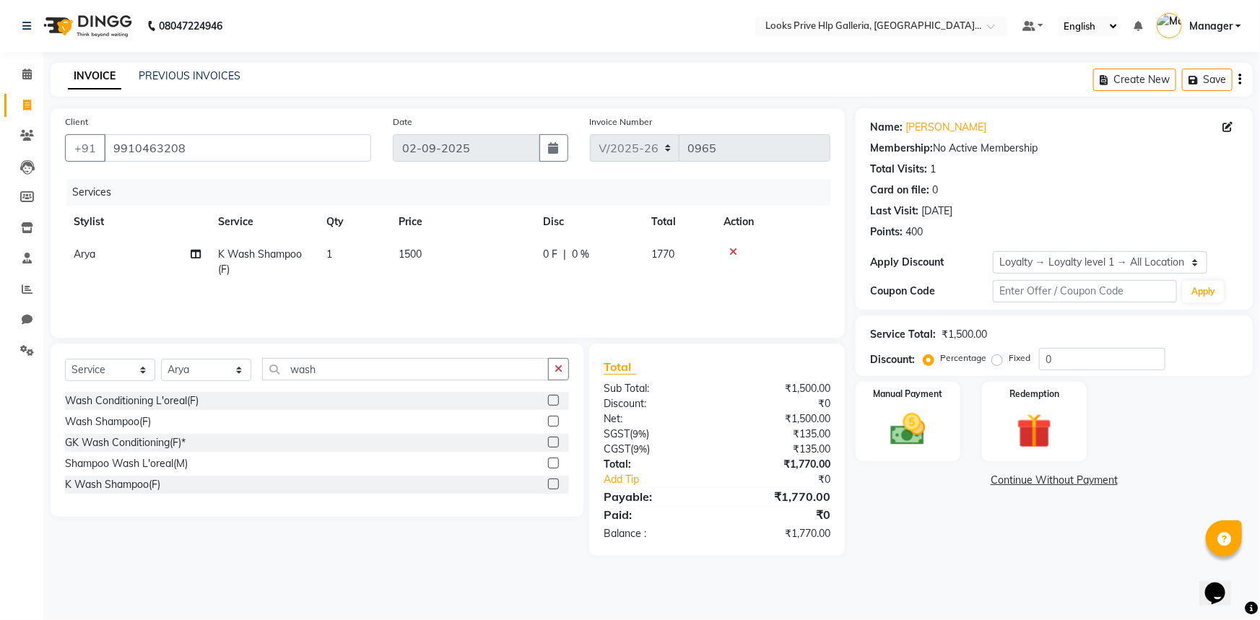
click at [422, 247] on td "1500" at bounding box center [462, 262] width 144 height 48
select select "71870"
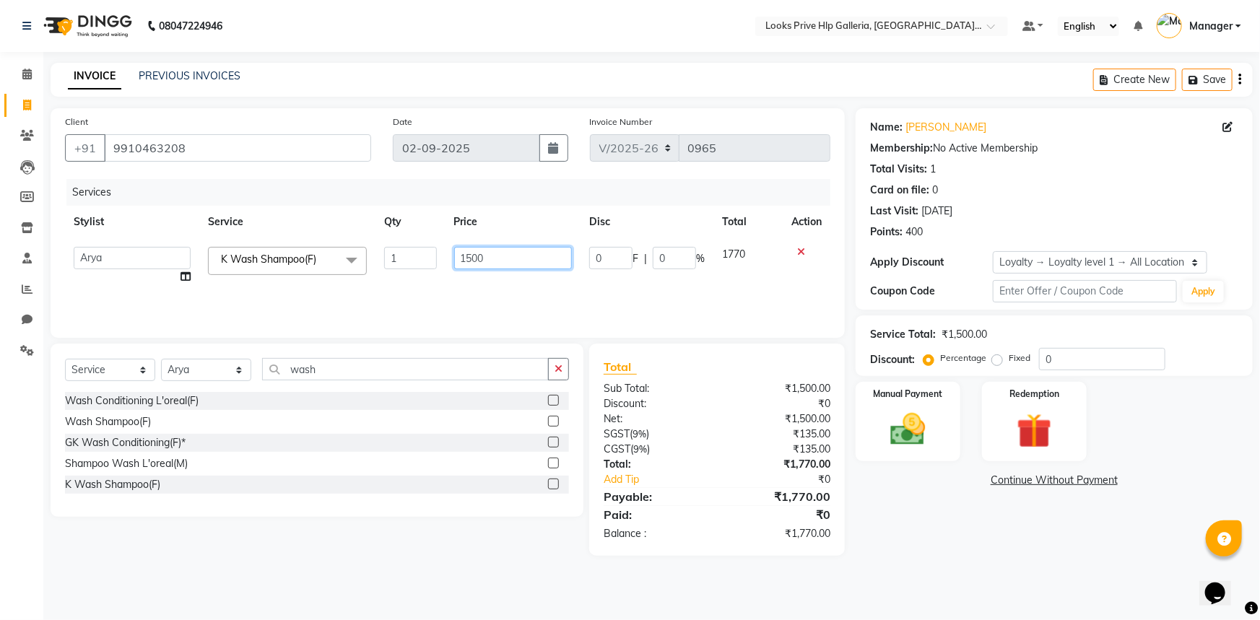
drag, startPoint x: 445, startPoint y: 244, endPoint x: 391, endPoint y: 240, distance: 54.3
click at [391, 240] on tr "Arshdeep Arya Counter_Sales Gourav_pdct Gurdeep_Nails+MKP Manager Mani_chauhan …" at bounding box center [447, 265] width 765 height 55
type input "1250"
click at [885, 565] on main "INVOICE PREVIOUS INVOICES Create New Save Client +91 9910463208 Date 02-09-2025…" at bounding box center [651, 320] width 1216 height 515
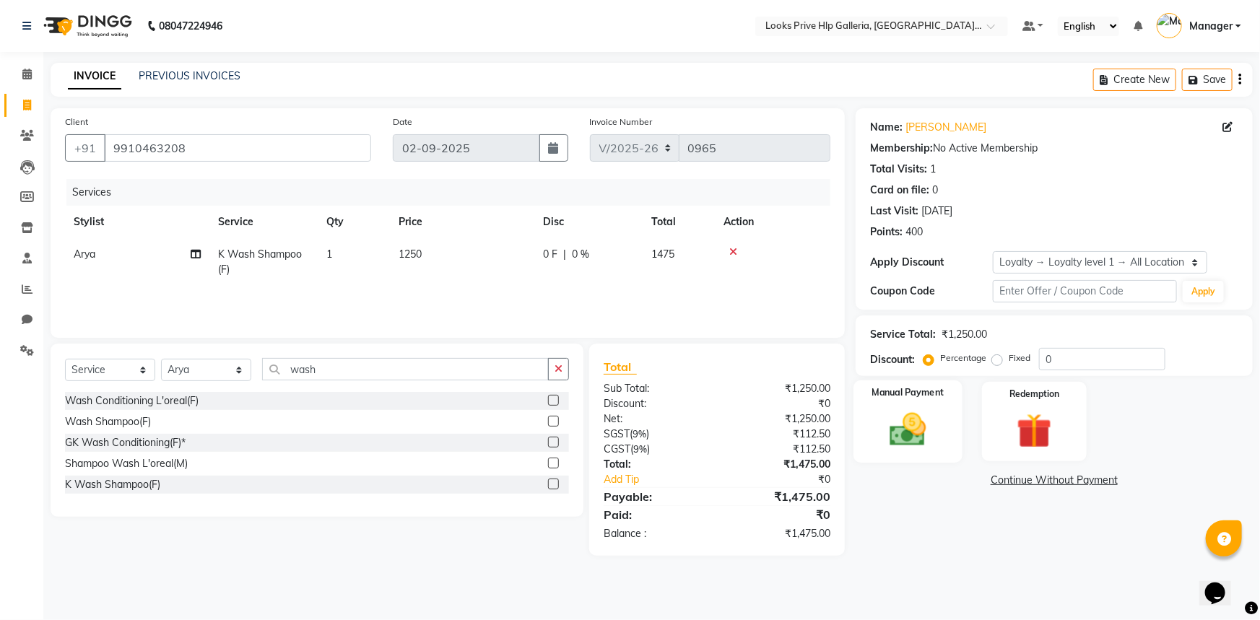
click at [910, 412] on img at bounding box center [908, 430] width 59 height 42
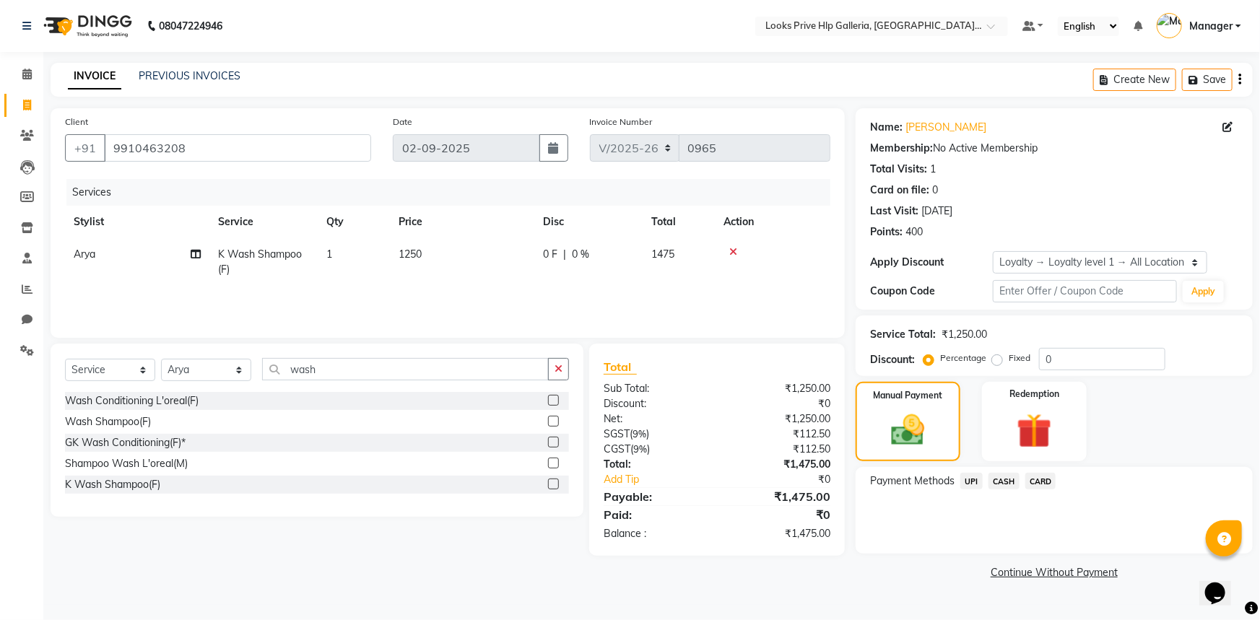
click at [1008, 475] on span "CASH" at bounding box center [1003, 481] width 31 height 17
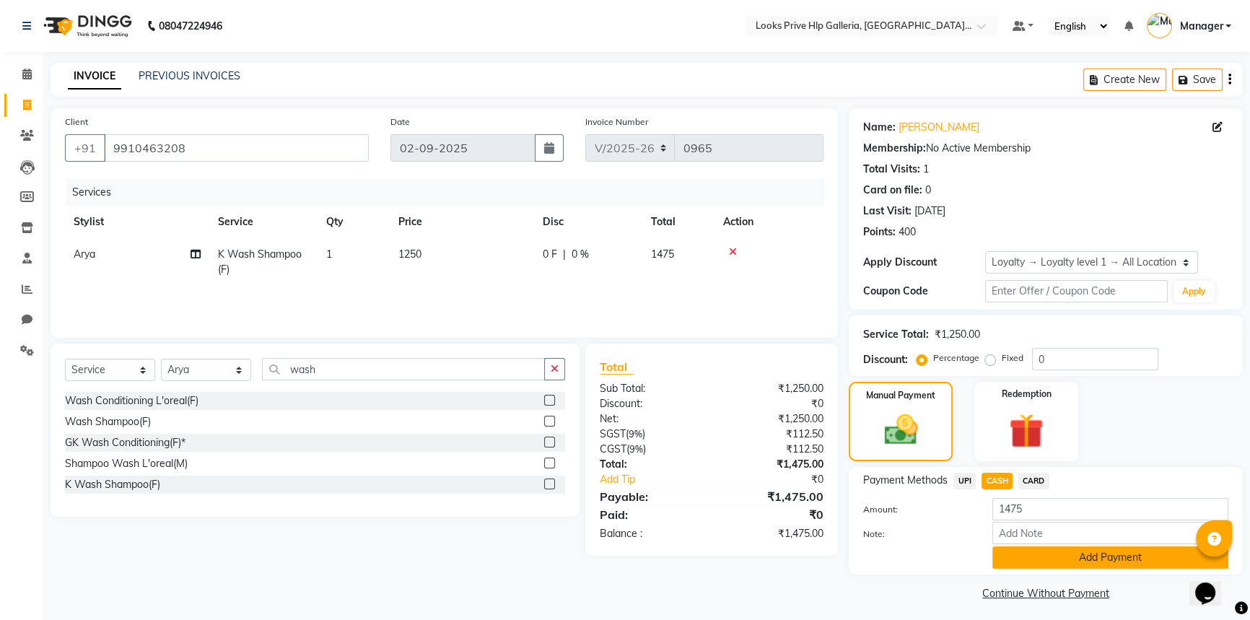
click at [1094, 558] on button "Add Payment" at bounding box center [1111, 557] width 236 height 22
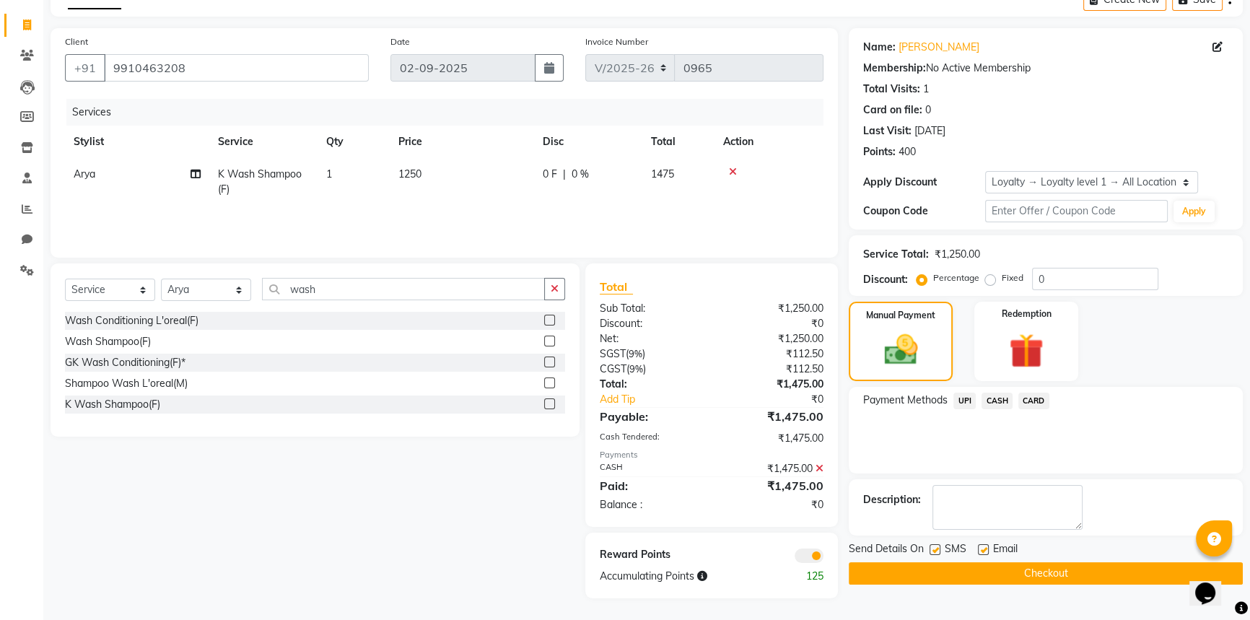
scroll to position [81, 0]
click at [1001, 574] on button "Checkout" at bounding box center [1046, 573] width 394 height 22
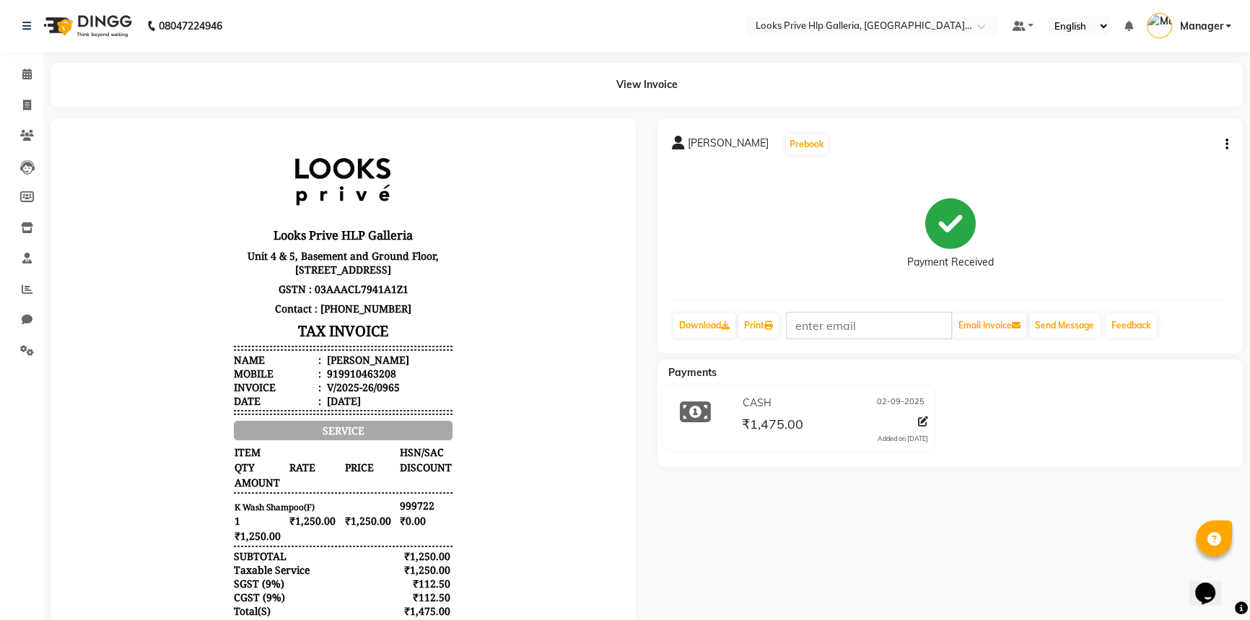
drag, startPoint x: 108, startPoint y: 245, endPoint x: 61, endPoint y: 64, distance: 188.1
click at [65, 133] on html "Looks Prive HLP Galleria Unit 4 & 5, Basement and Ground Floor, Block 1, HLP Ga…" at bounding box center [343, 436] width 557 height 606
click at [23, 105] on icon at bounding box center [27, 105] width 8 height 11
select select "7937"
select select "service"
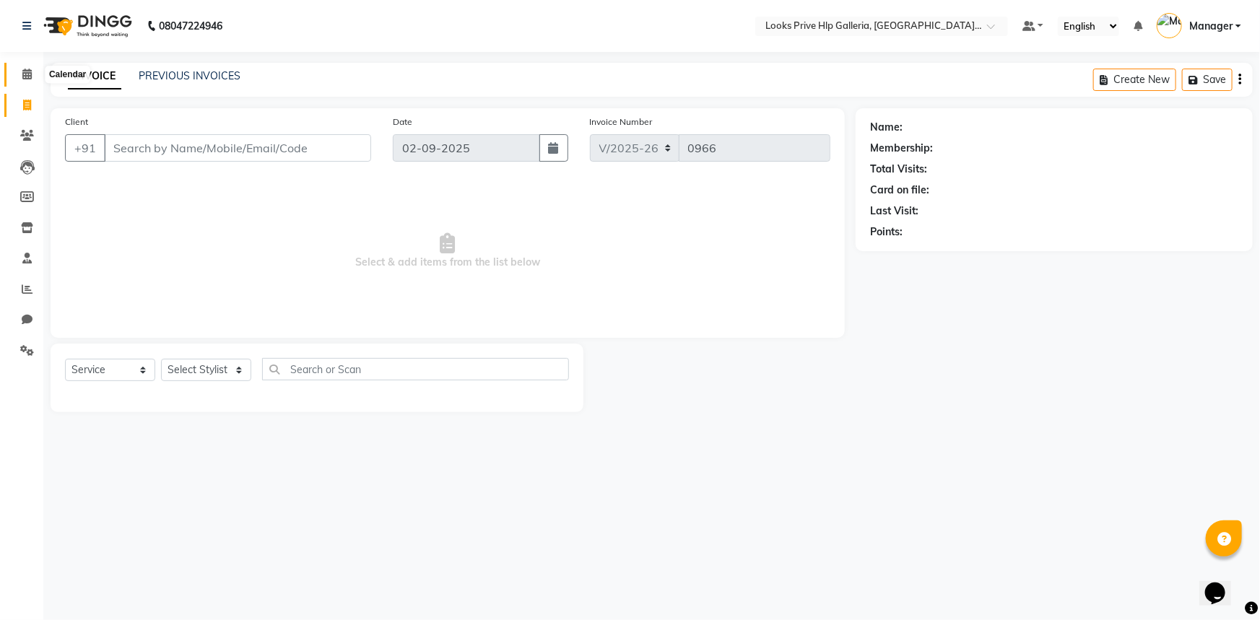
click at [22, 69] on icon at bounding box center [26, 74] width 9 height 11
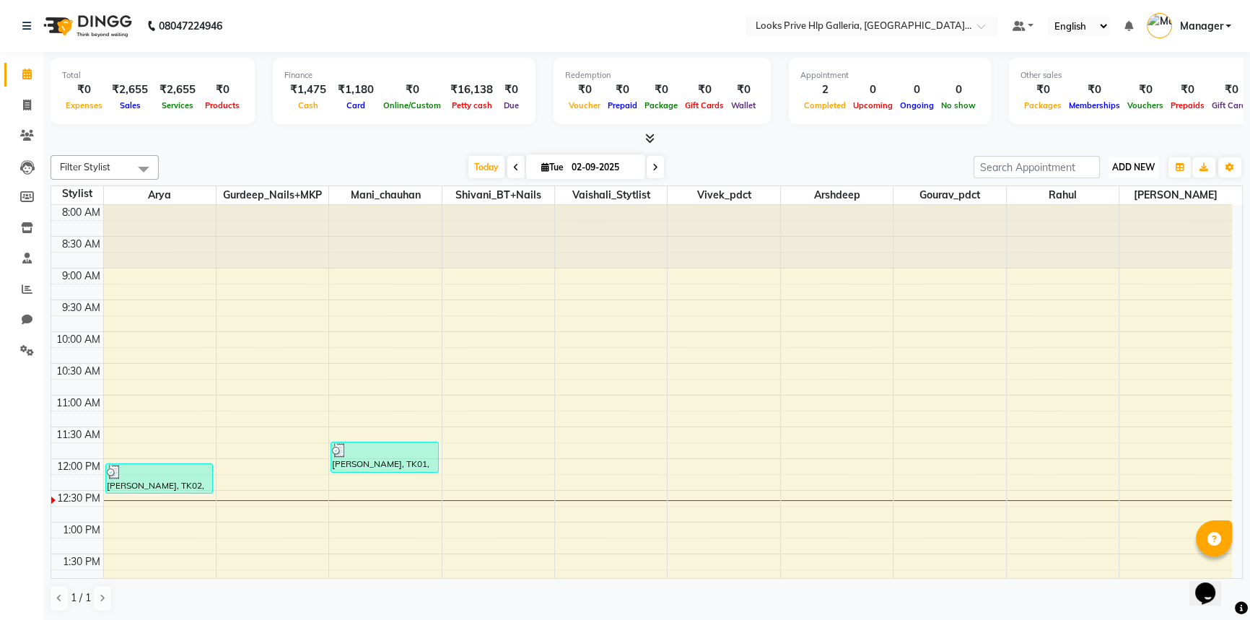
click at [1137, 158] on button "ADD NEW Toggle Dropdown" at bounding box center [1134, 167] width 50 height 20
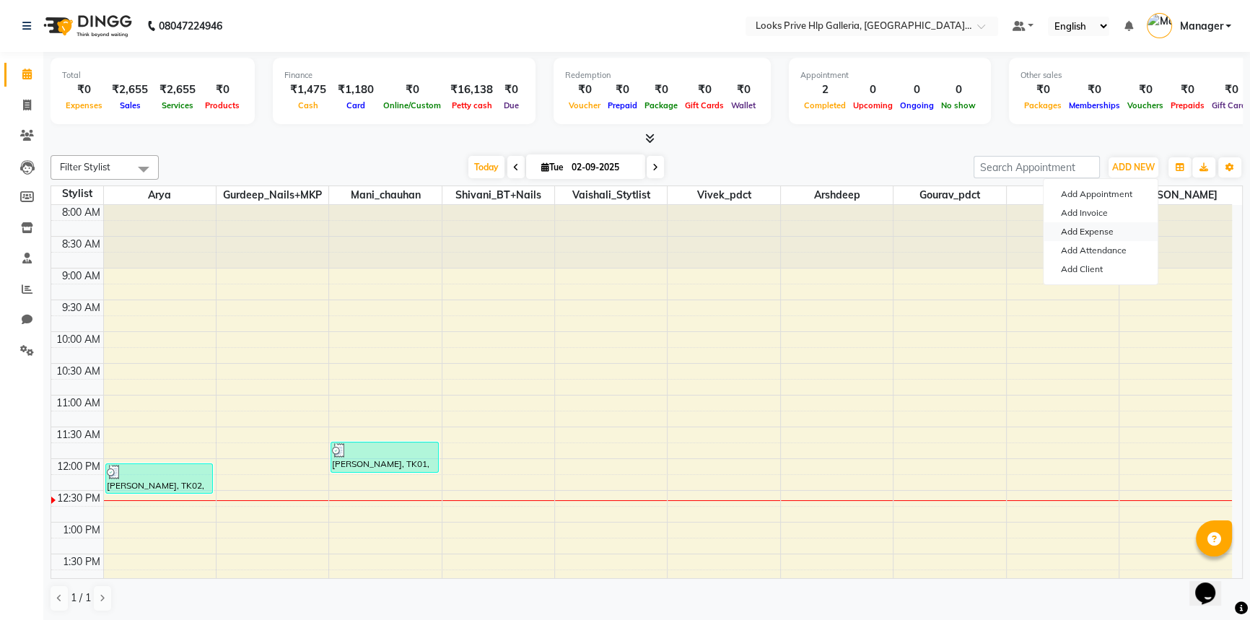
click at [1116, 227] on link "Add Expense" at bounding box center [1101, 231] width 114 height 19
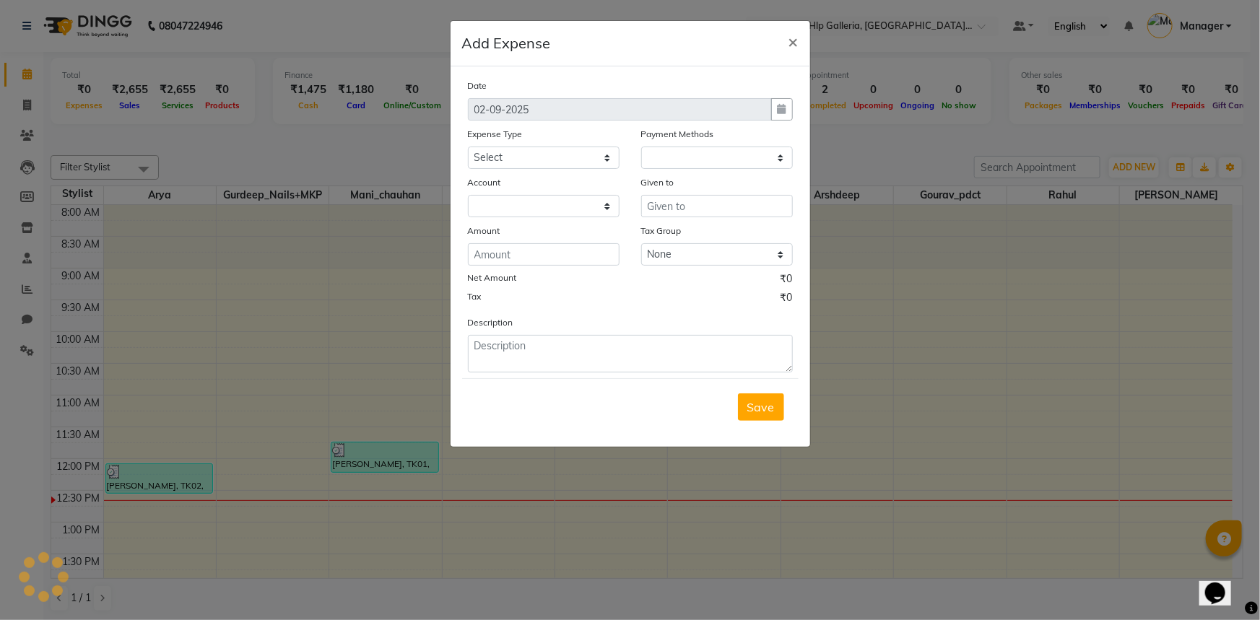
select select "1"
select select "7087"
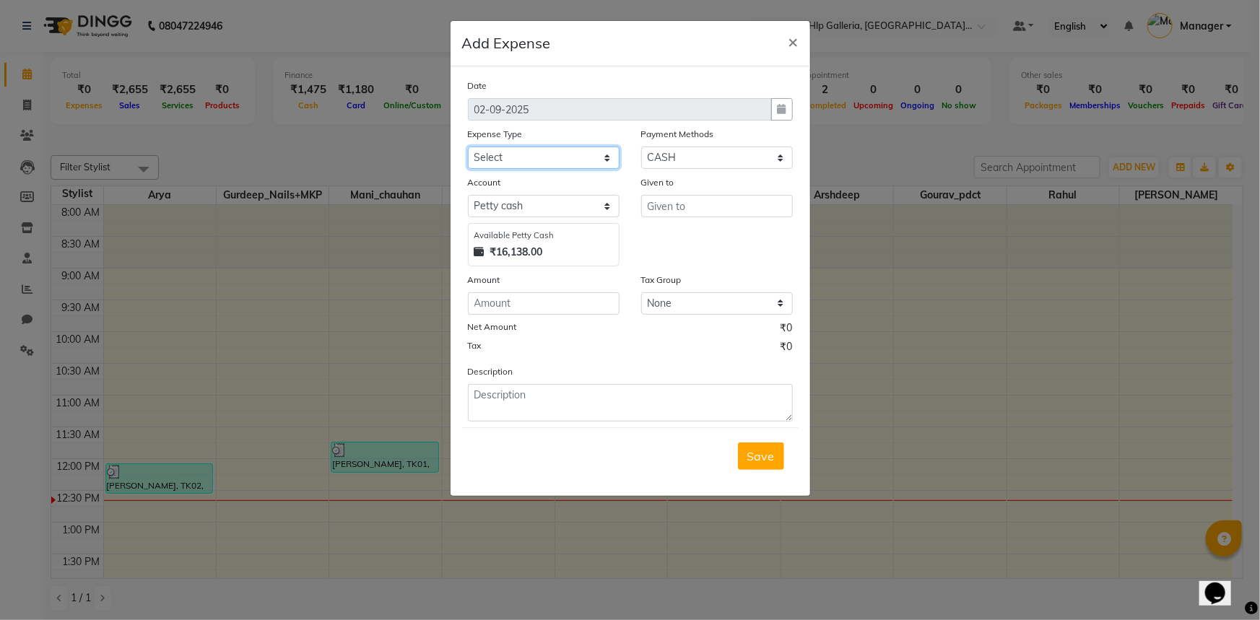
drag, startPoint x: 526, startPoint y: 156, endPoint x: 527, endPoint y: 167, distance: 11.6
click at [526, 154] on select "Select Bank Deposit Blinkit Cash Handover CLIENT Client ordered food Client Ref…" at bounding box center [544, 158] width 152 height 22
select select "23704"
click at [468, 147] on select "Select Bank Deposit Blinkit Cash Handover CLIENT Client ordered food Client Ref…" at bounding box center [544, 158] width 152 height 22
click at [666, 200] on input "text" at bounding box center [717, 206] width 152 height 22
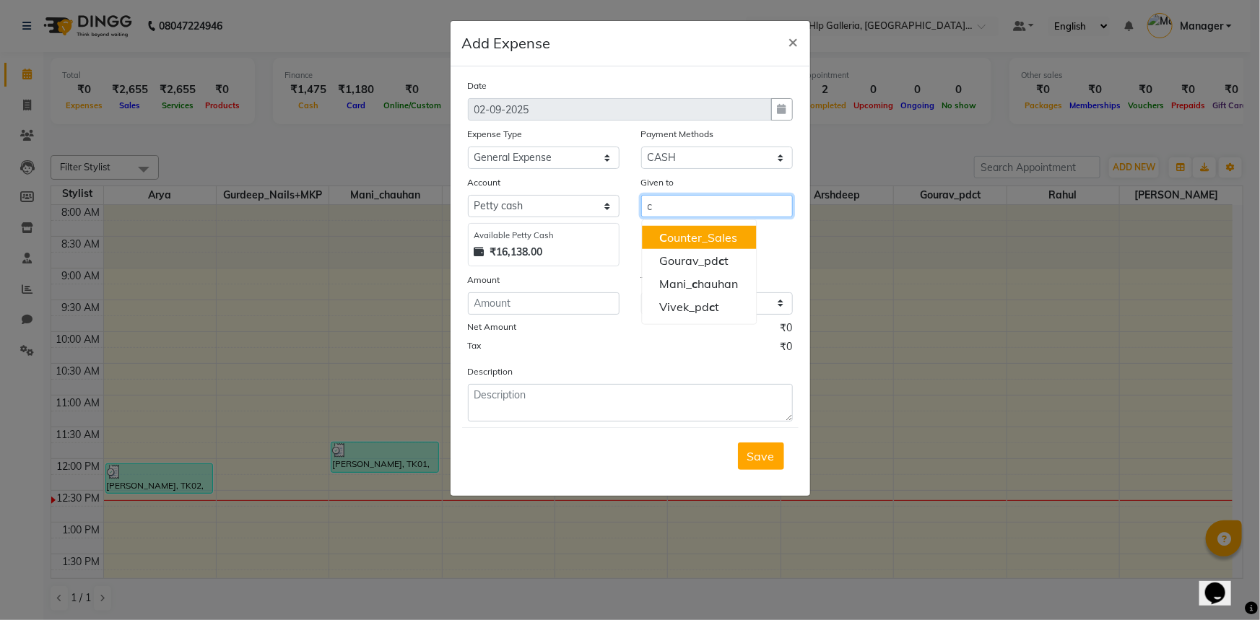
drag, startPoint x: 710, startPoint y: 233, endPoint x: 697, endPoint y: 234, distance: 13.0
click at [705, 232] on ngb-highlight "C ounter_Sales" at bounding box center [698, 237] width 78 height 14
type input "Counter_Sales"
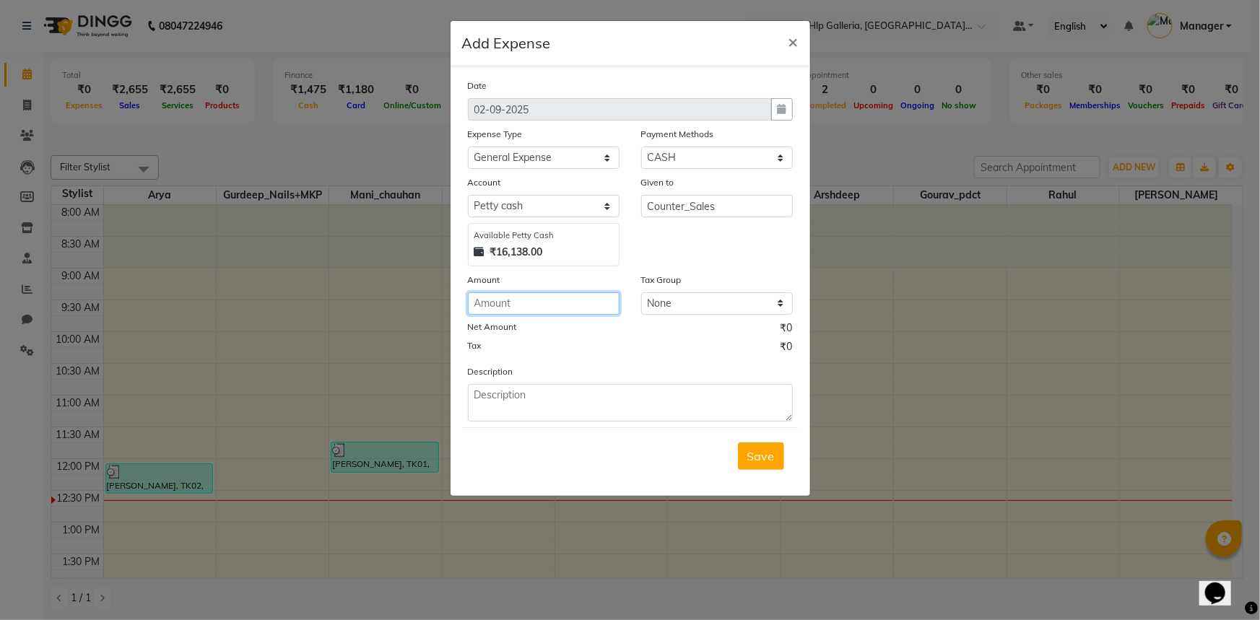
drag, startPoint x: 529, startPoint y: 310, endPoint x: 536, endPoint y: 276, distance: 34.5
click at [529, 310] on input "number" at bounding box center [544, 303] width 152 height 22
type input "130"
click at [507, 409] on textarea at bounding box center [630, 403] width 325 height 38
type textarea "milk"
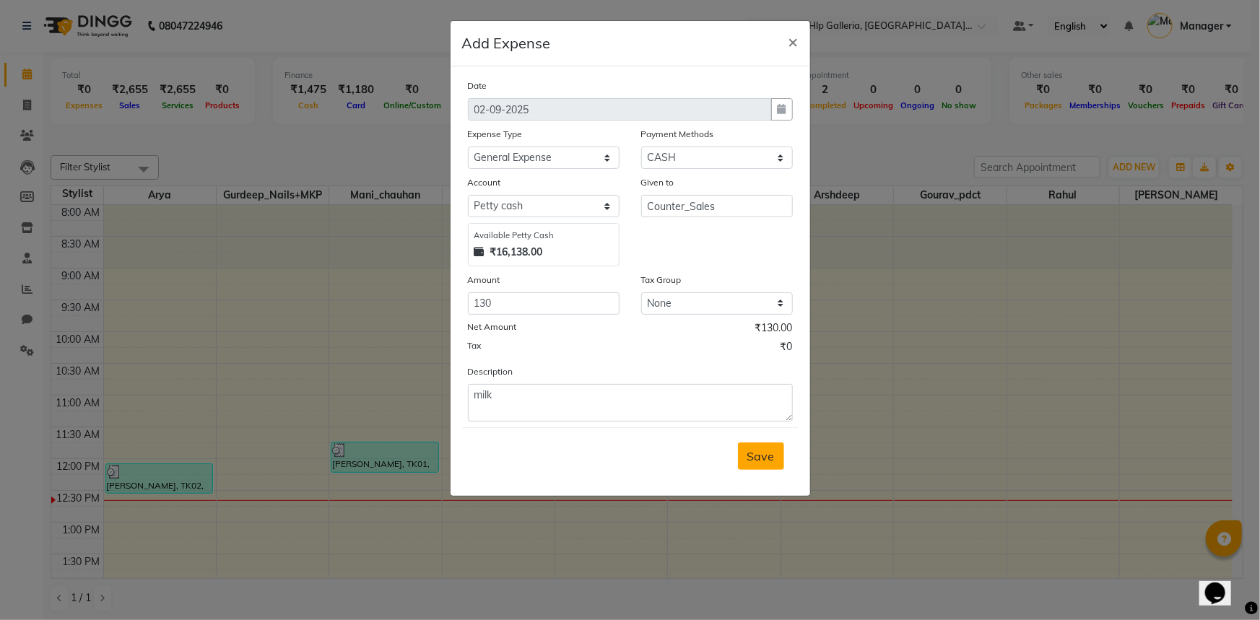
click at [754, 461] on span "Save" at bounding box center [760, 456] width 27 height 14
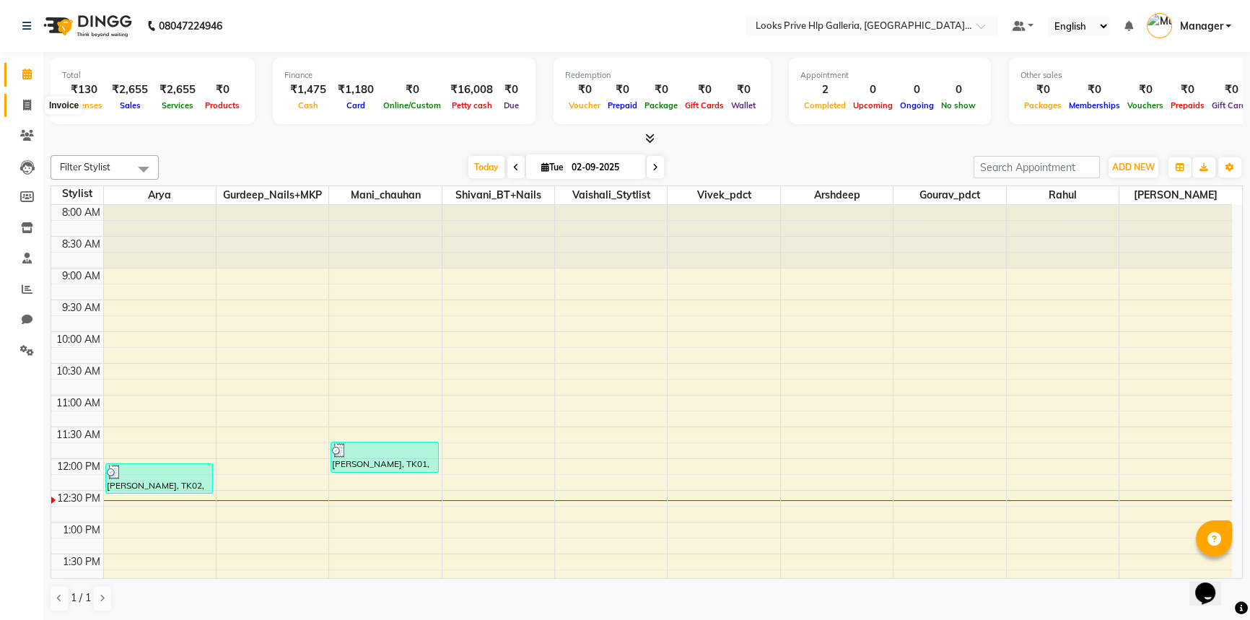
click at [29, 103] on icon at bounding box center [27, 105] width 8 height 11
select select "7937"
select select "service"
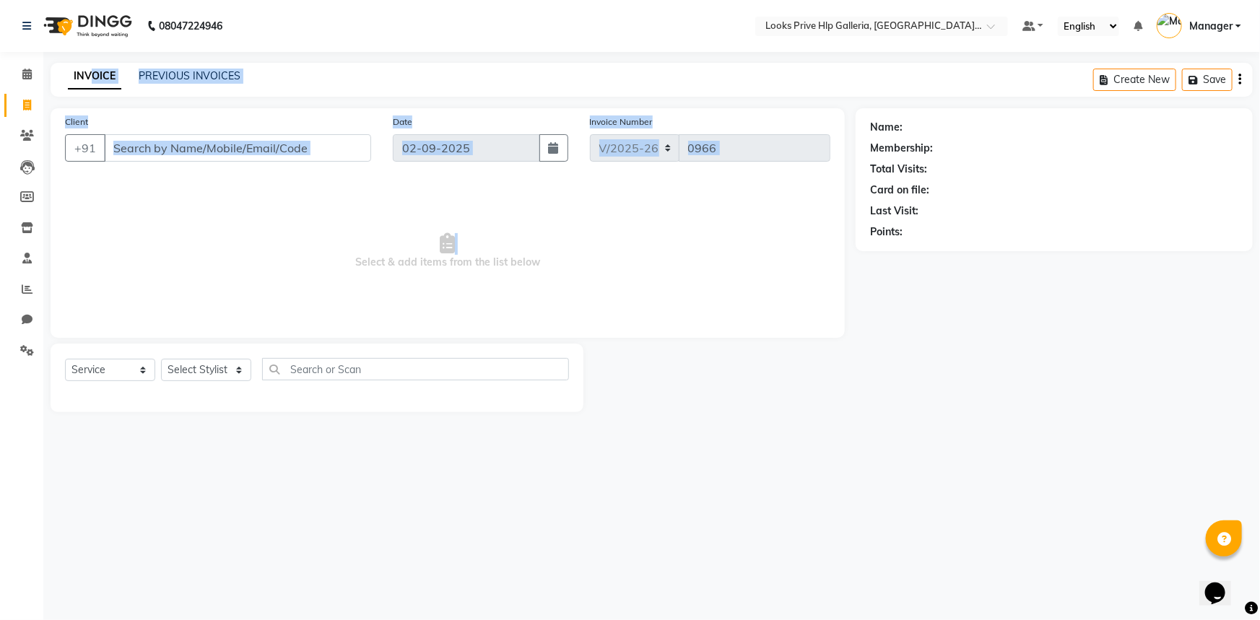
drag, startPoint x: 307, startPoint y: 287, endPoint x: 416, endPoint y: 650, distance: 379.8
click at [416, 619] on html "08047224946 Select Location × Looks Prive Hlp Galleria, Mohali, Punjab Default …" at bounding box center [630, 310] width 1260 height 620
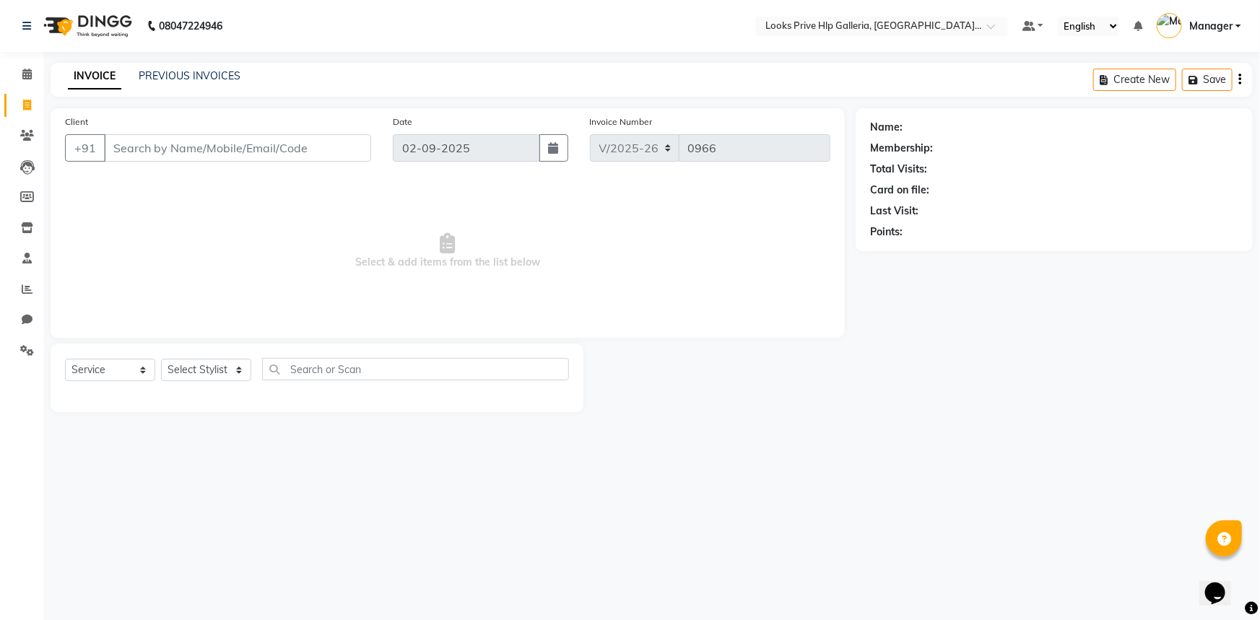
drag, startPoint x: 680, startPoint y: 238, endPoint x: 770, endPoint y: 414, distance: 197.6
click at [767, 414] on main "INVOICE PREVIOUS INVOICES Create New Save Client +91 Date 02-09-2025 Invoice Nu…" at bounding box center [651, 248] width 1216 height 371
